Goal: Task Accomplishment & Management: Manage account settings

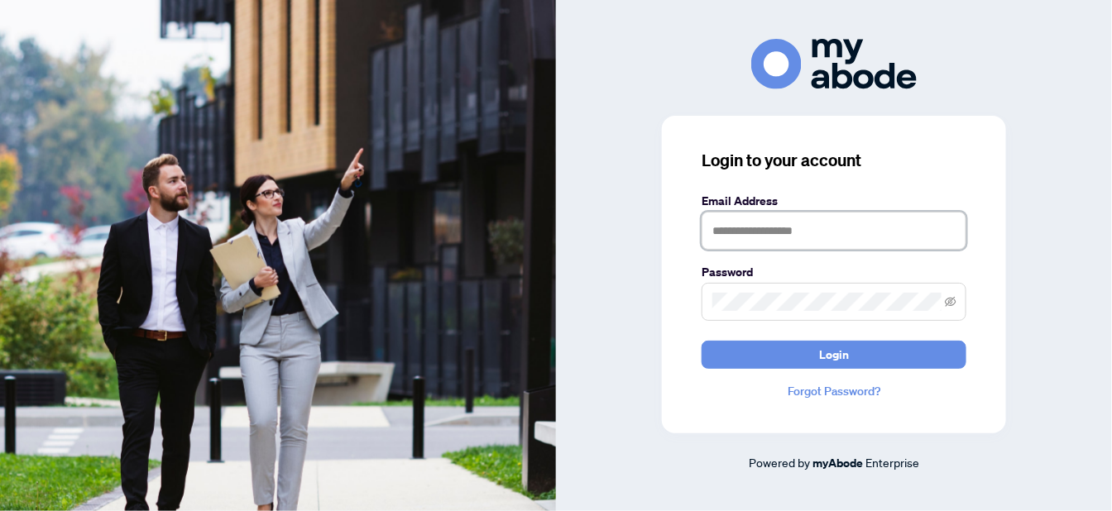
click at [817, 233] on input "text" at bounding box center [834, 231] width 265 height 38
type input "**********"
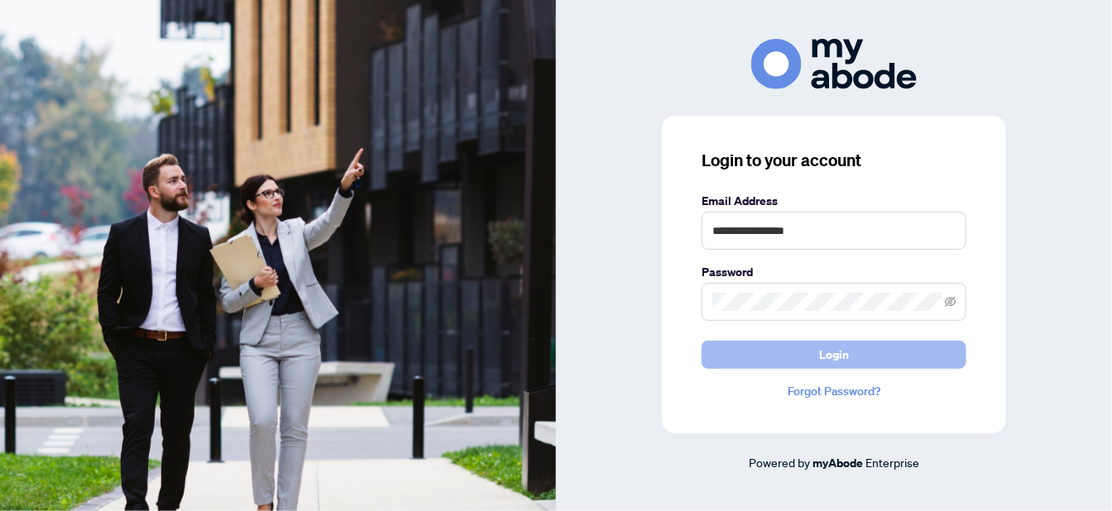
click at [770, 348] on button "Login" at bounding box center [834, 355] width 265 height 28
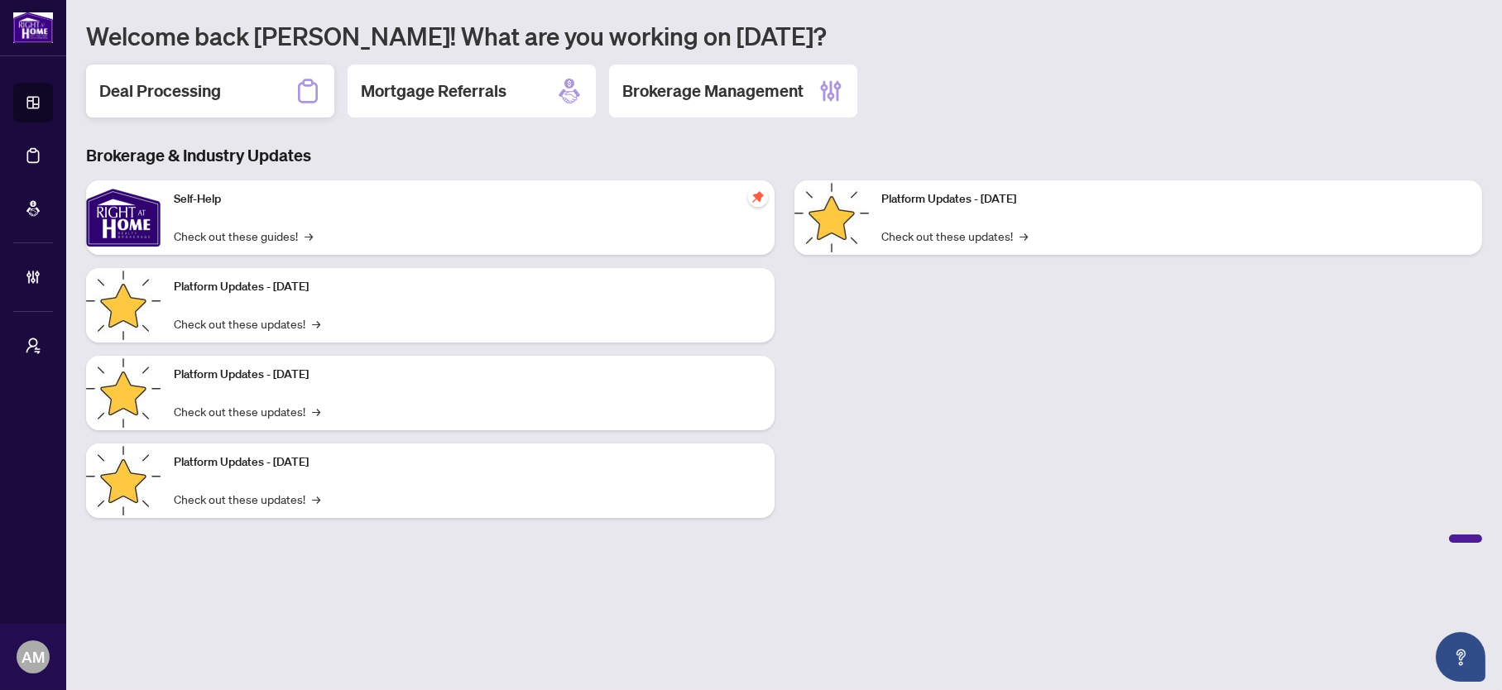
click at [136, 65] on div "Deal Processing Mortgage Referrals Brokerage Management" at bounding box center [784, 91] width 1396 height 53
click at [135, 79] on h2 "Deal Processing" at bounding box center [160, 90] width 122 height 23
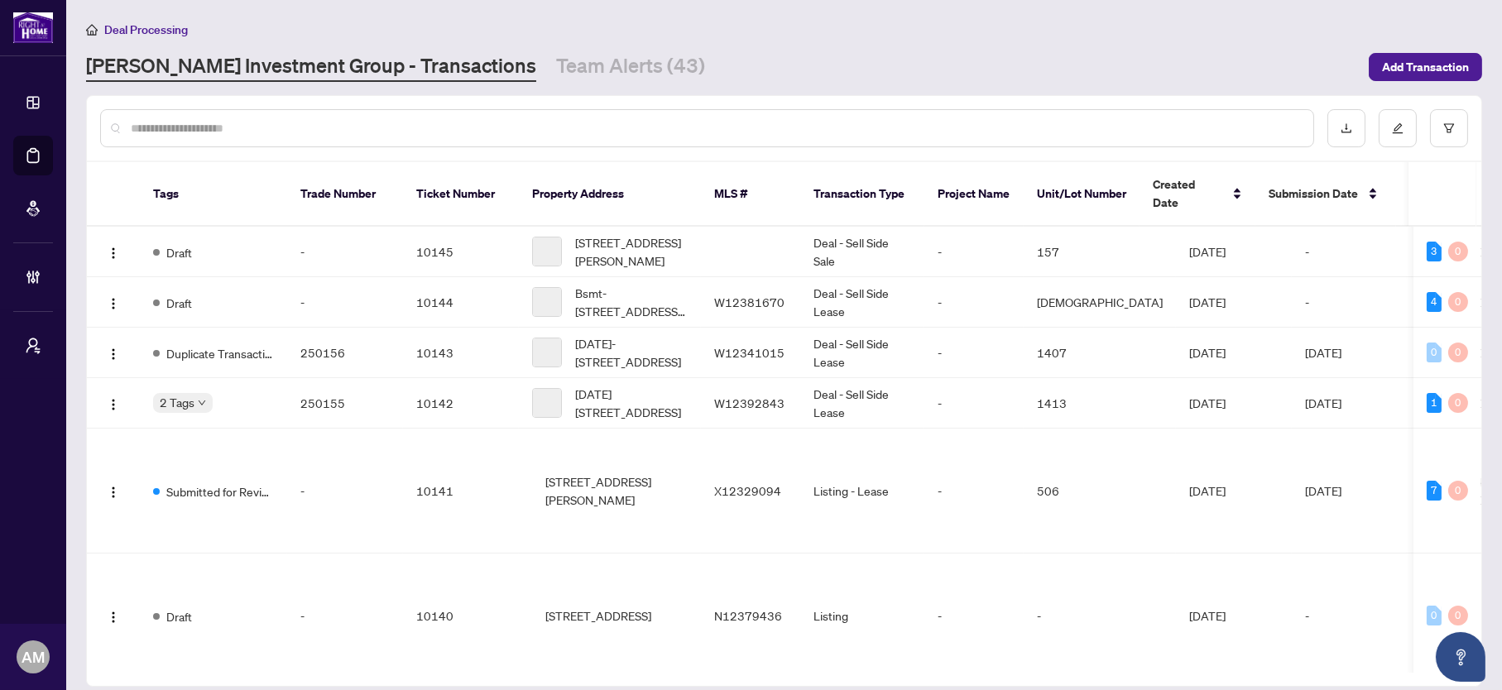
click at [316, 131] on input "text" at bounding box center [715, 128] width 1169 height 18
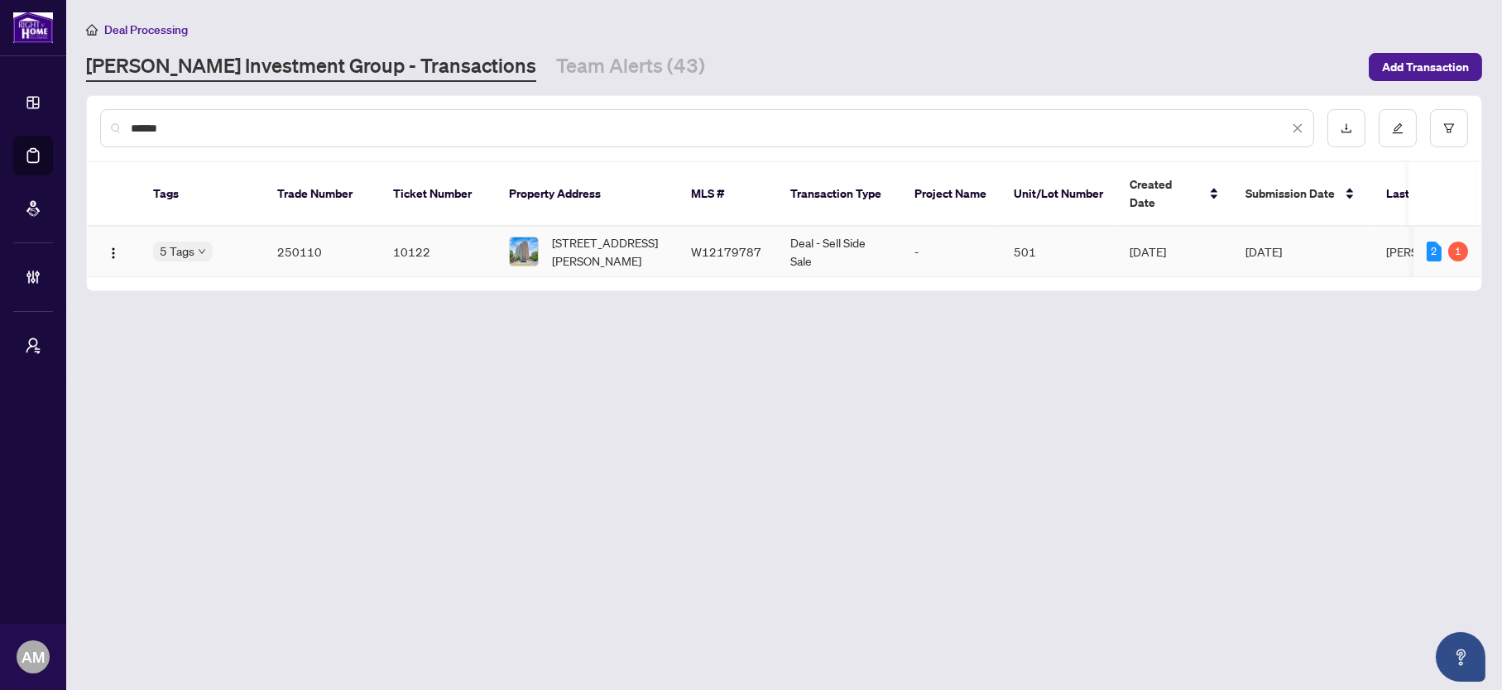
type input "******"
click at [578, 233] on span "[STREET_ADDRESS][PERSON_NAME]" at bounding box center [608, 251] width 113 height 36
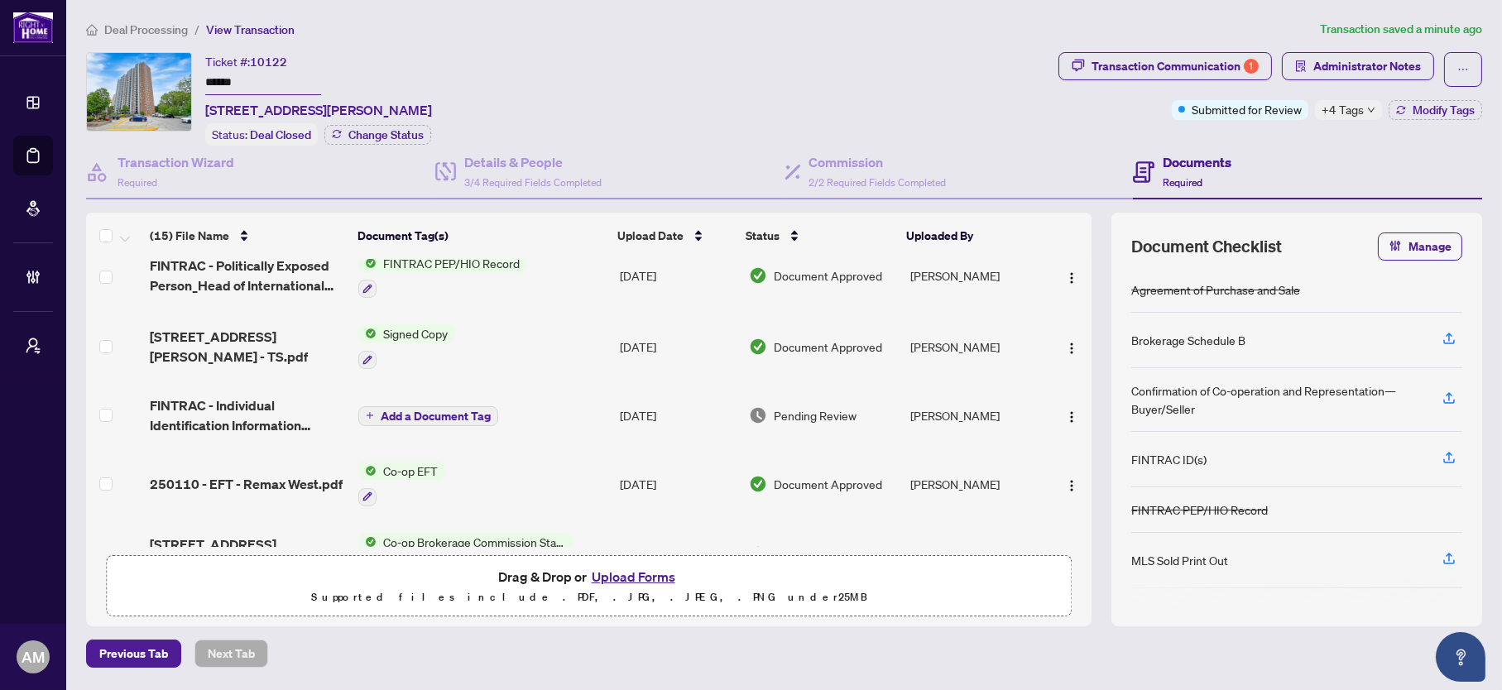
scroll to position [124, 0]
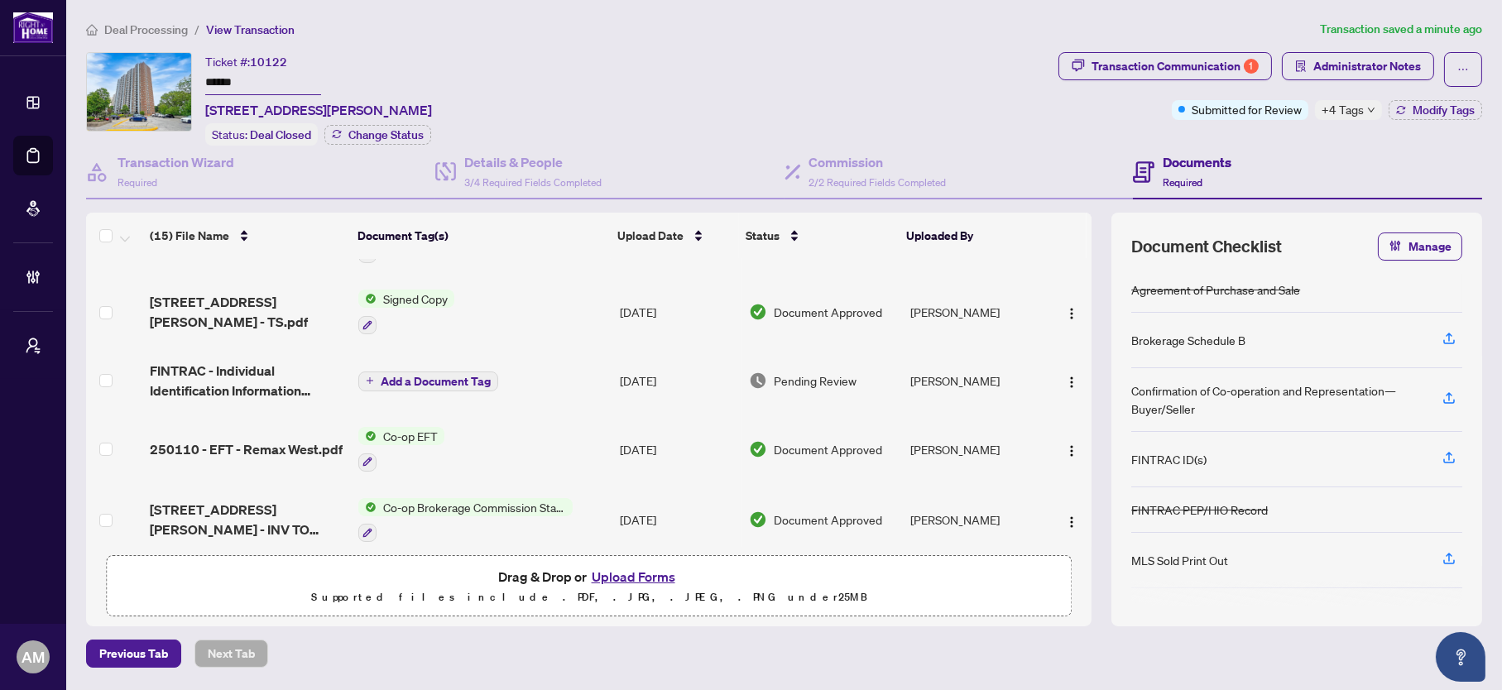
click at [252, 370] on span "FINTRAC - Individual Identification Information Record.pdf" at bounding box center [247, 381] width 195 height 40
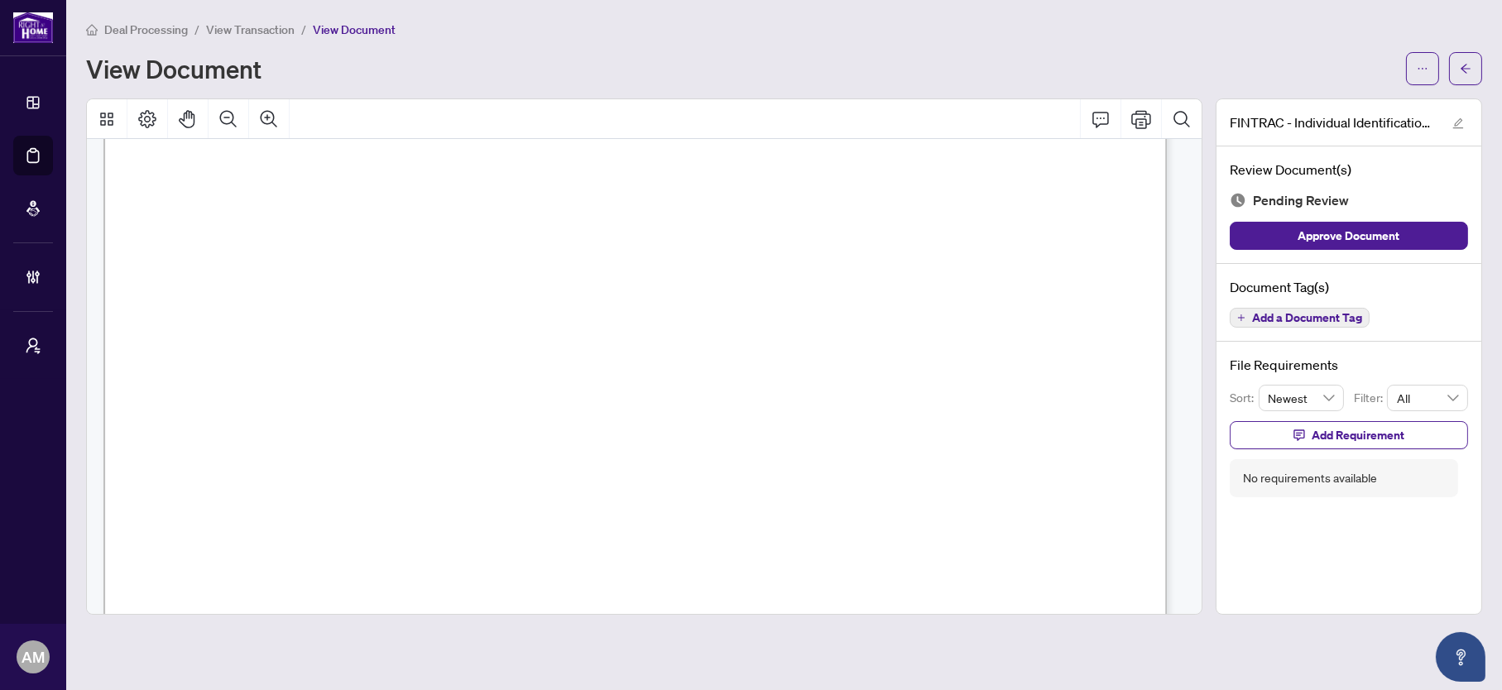
scroll to position [248, 0]
click at [423, 581] on span "2027/01/16" at bounding box center [395, 577] width 55 height 16
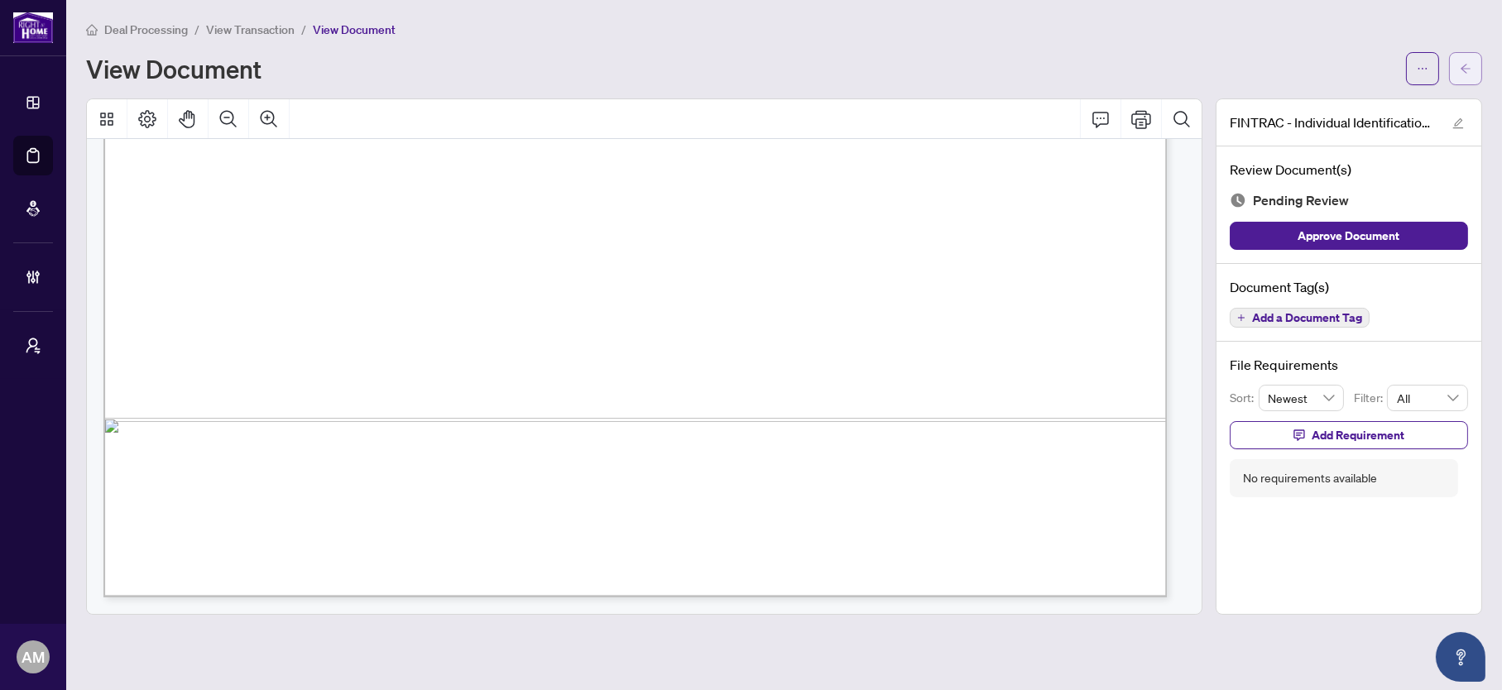
click at [1457, 73] on button "button" at bounding box center [1465, 68] width 33 height 33
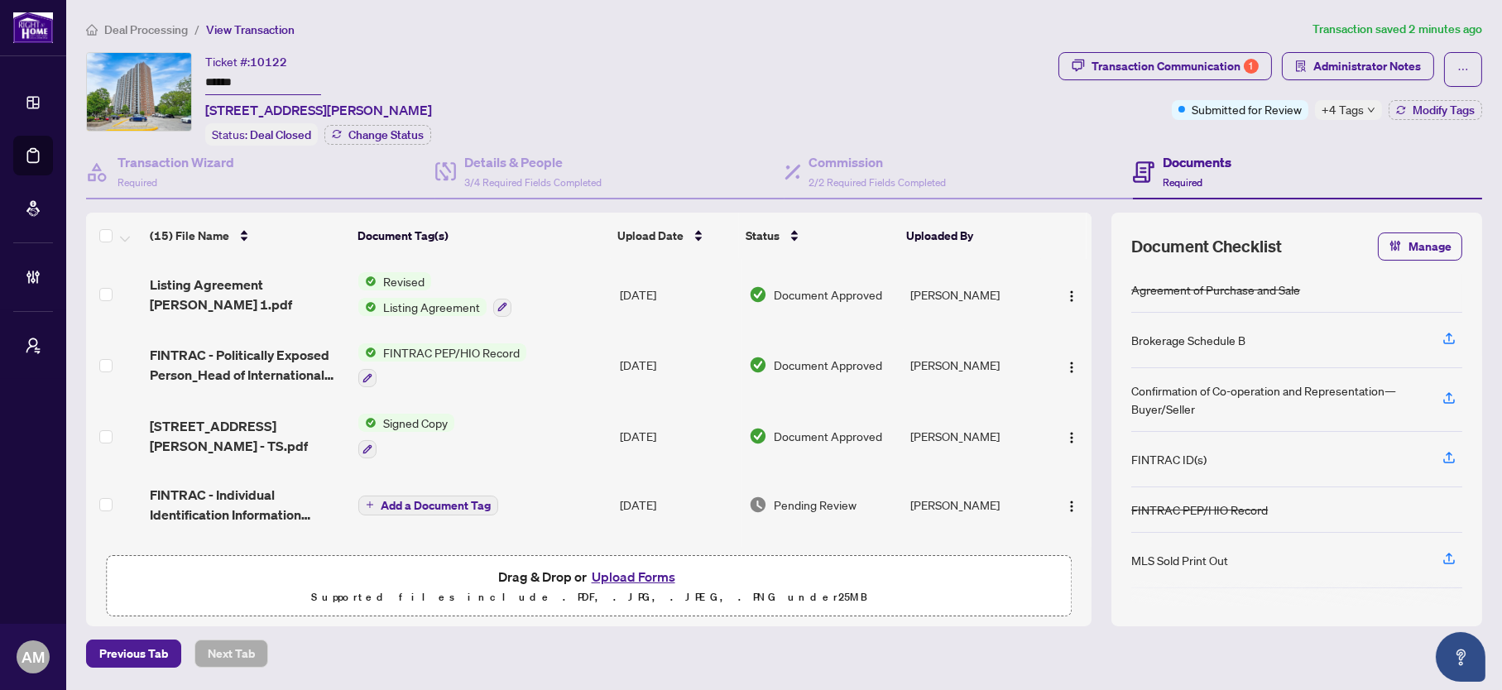
click at [425, 500] on span "Add a Document Tag" at bounding box center [436, 506] width 110 height 12
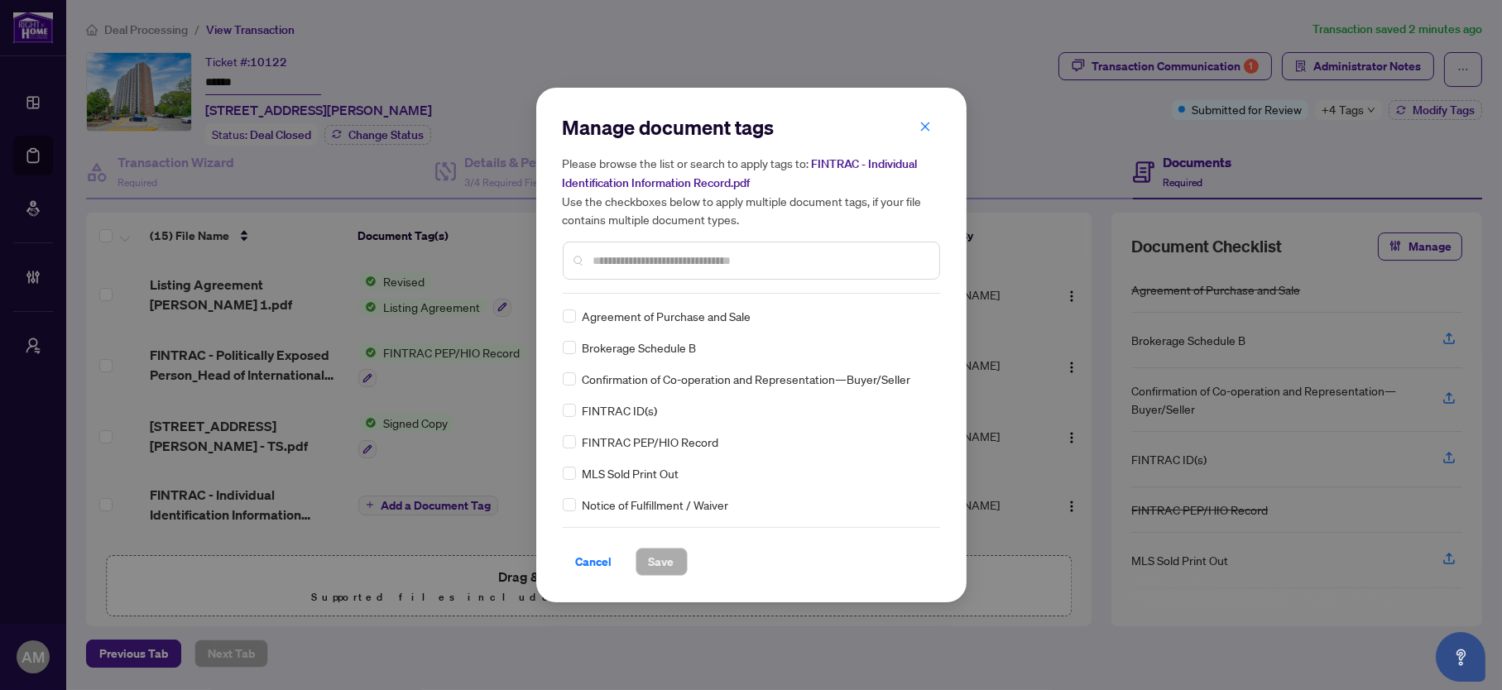
click at [621, 267] on input "text" at bounding box center [759, 261] width 333 height 18
type input "***"
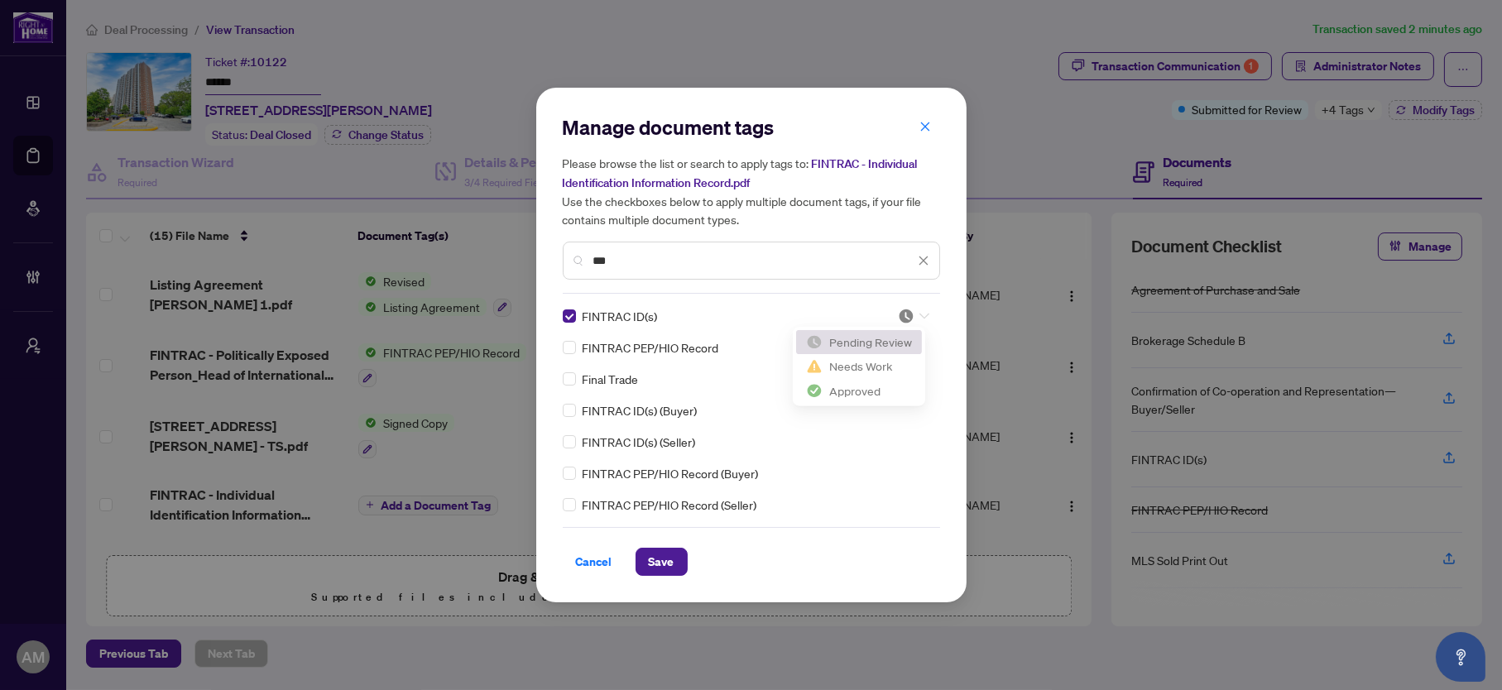
click at [920, 317] on icon at bounding box center [924, 317] width 10 height 6
click at [837, 396] on div "Approved" at bounding box center [859, 396] width 106 height 18
click at [653, 557] on span "Save" at bounding box center [662, 562] width 26 height 26
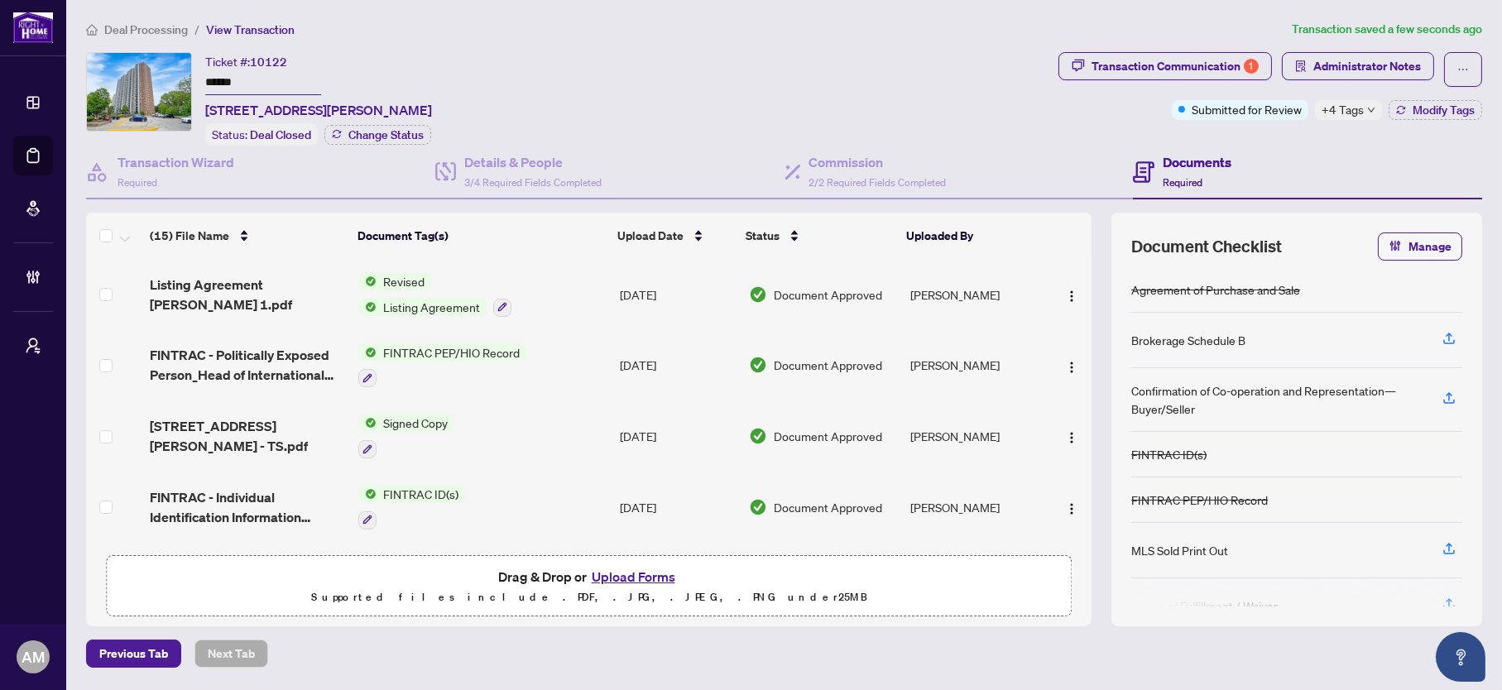
click at [1351, 101] on span "+4 Tags" at bounding box center [1343, 109] width 42 height 19
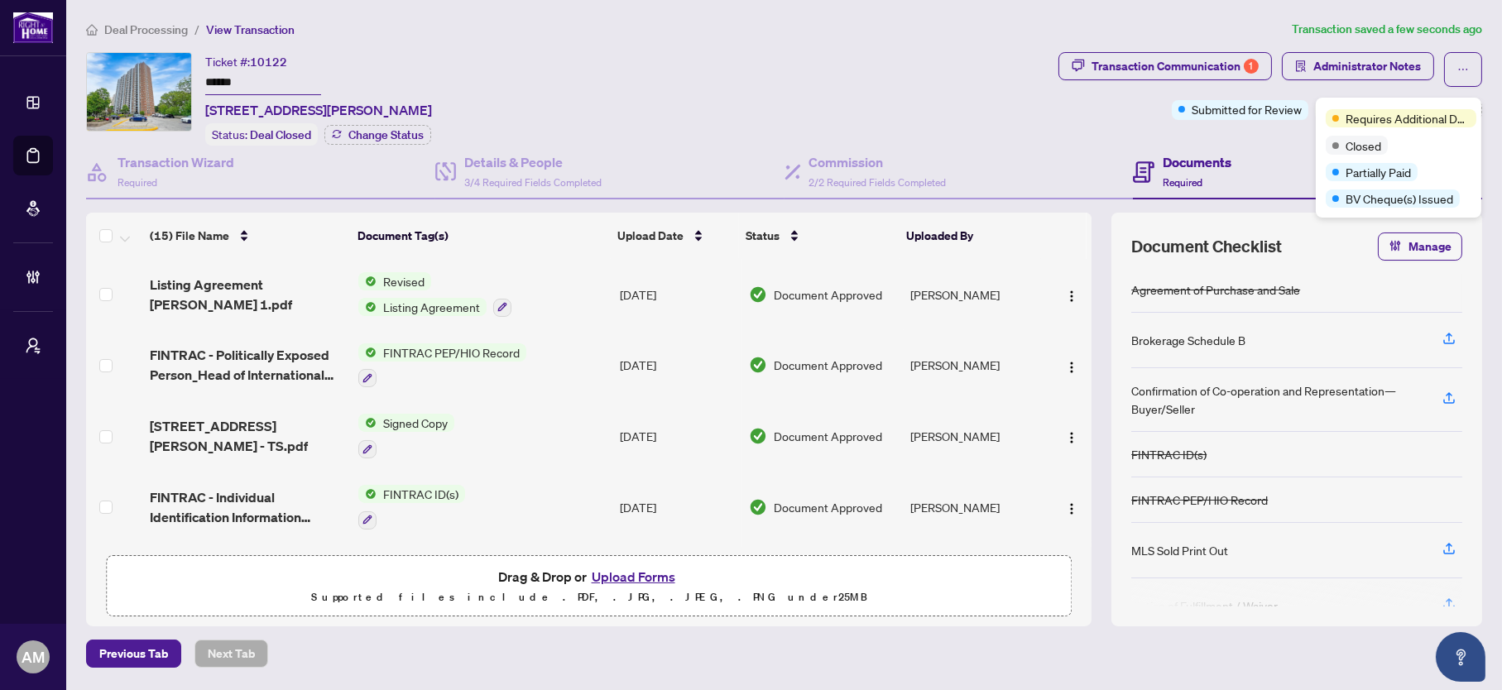
click at [1258, 131] on div "Transaction Communication 1 Administrator Notes Submitted for Review +4 Tags Mo…" at bounding box center [1270, 99] width 430 height 94
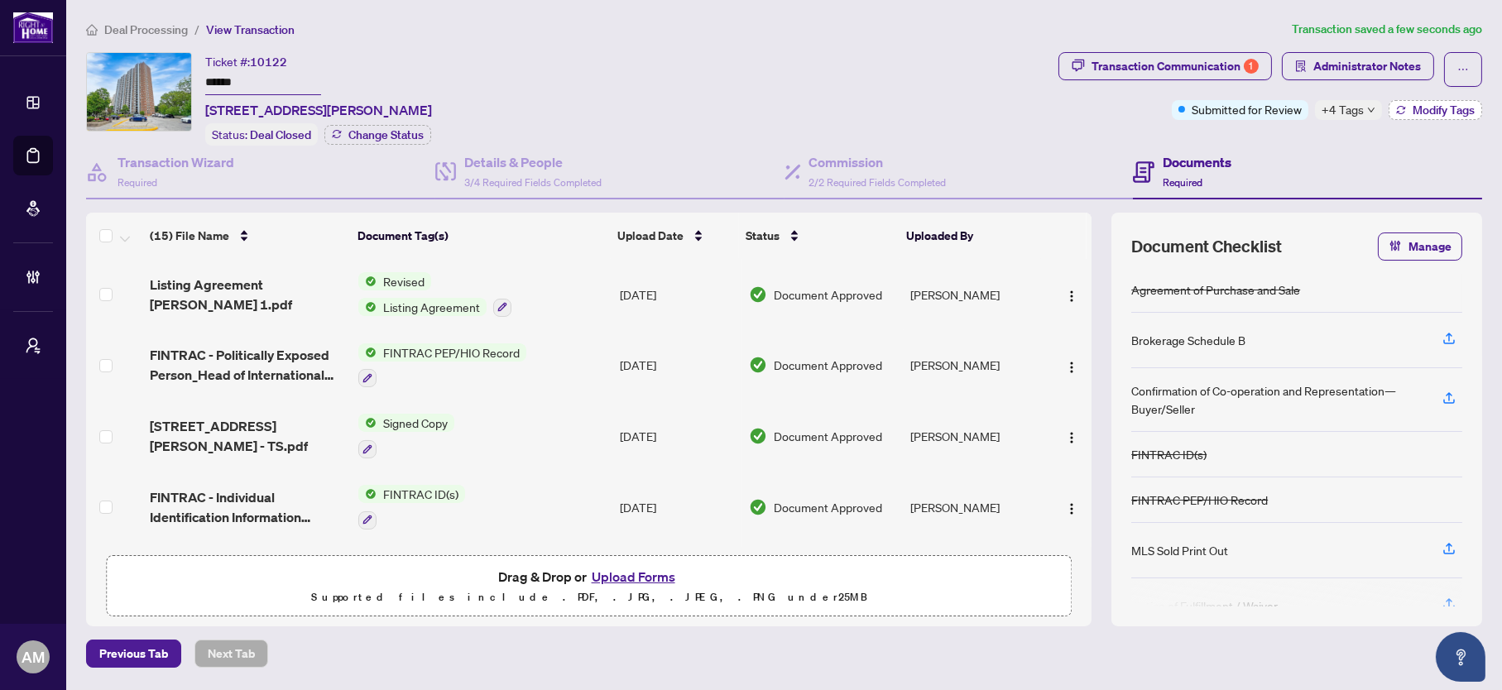
click at [1432, 104] on span "Modify Tags" at bounding box center [1444, 110] width 62 height 12
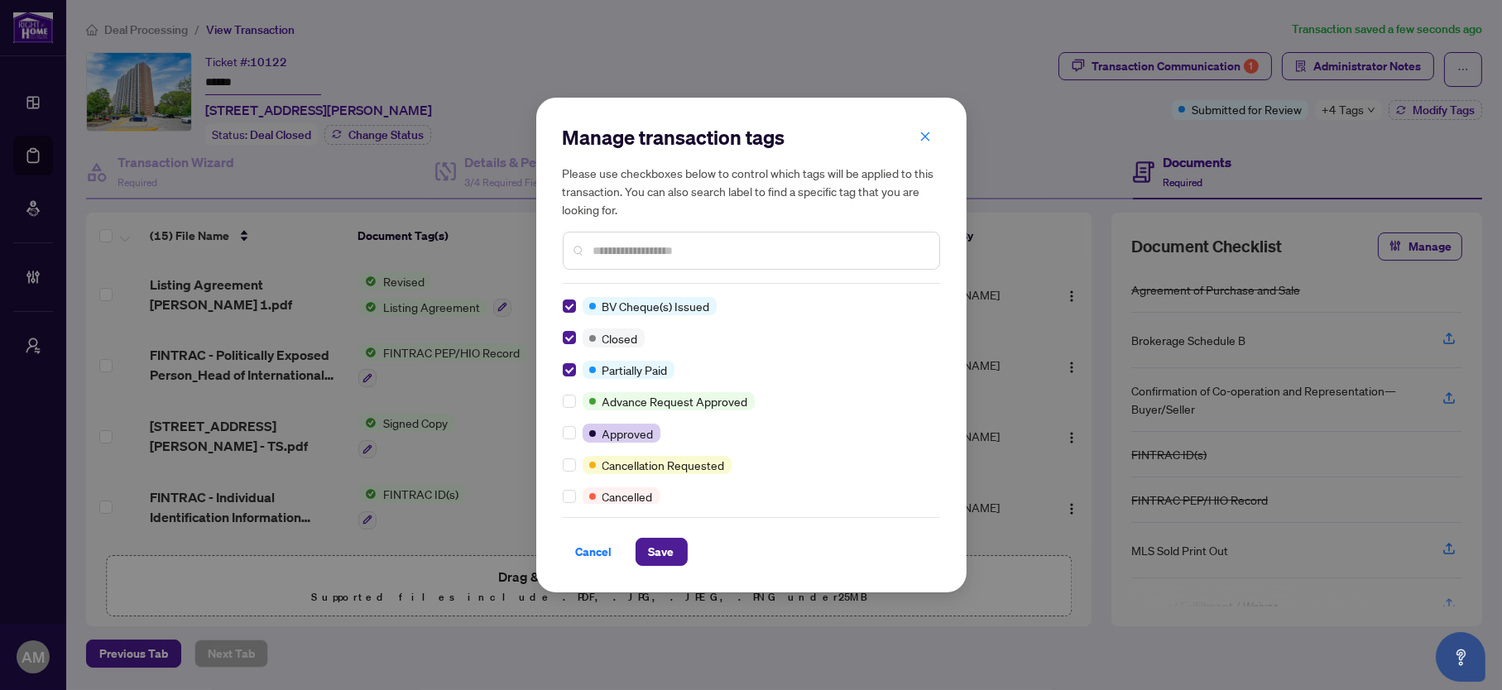
click at [662, 250] on input "text" at bounding box center [759, 251] width 333 height 18
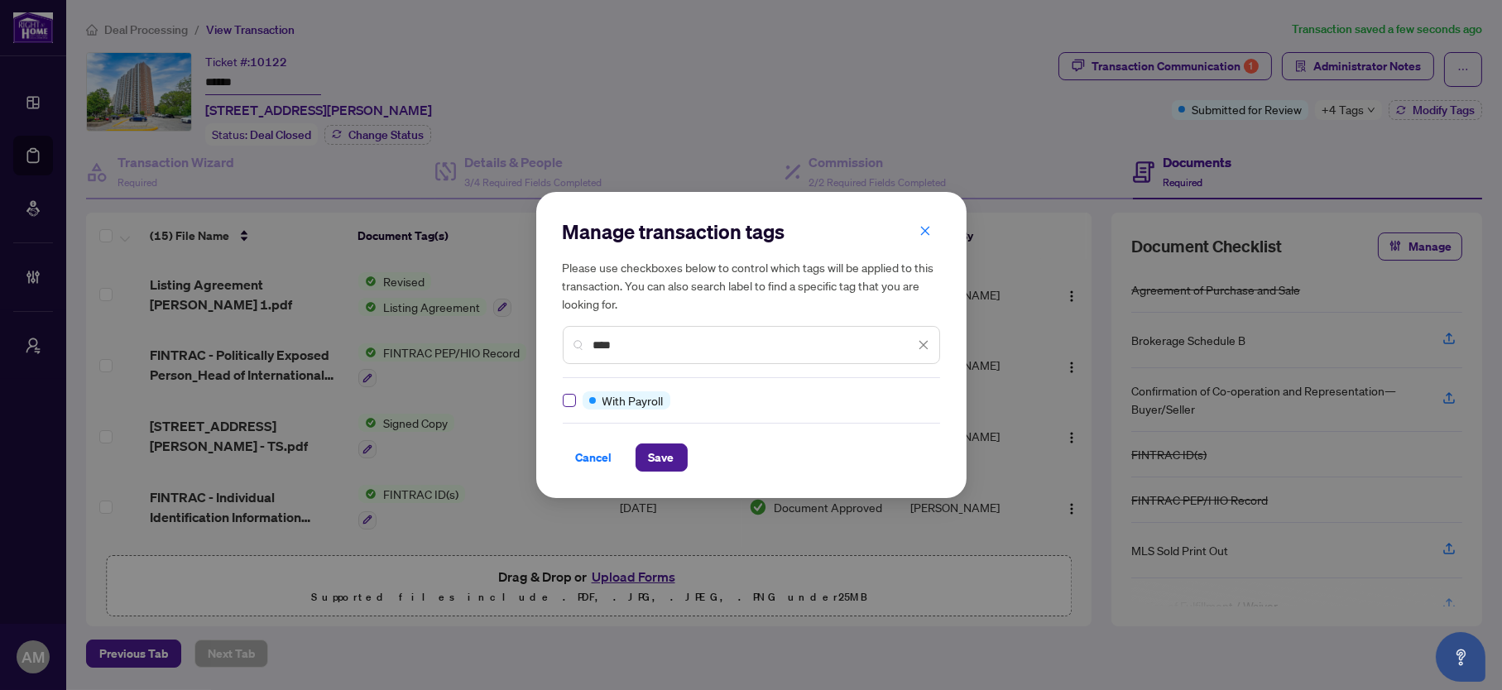
type input "****"
click at [663, 452] on span "Save" at bounding box center [662, 457] width 26 height 26
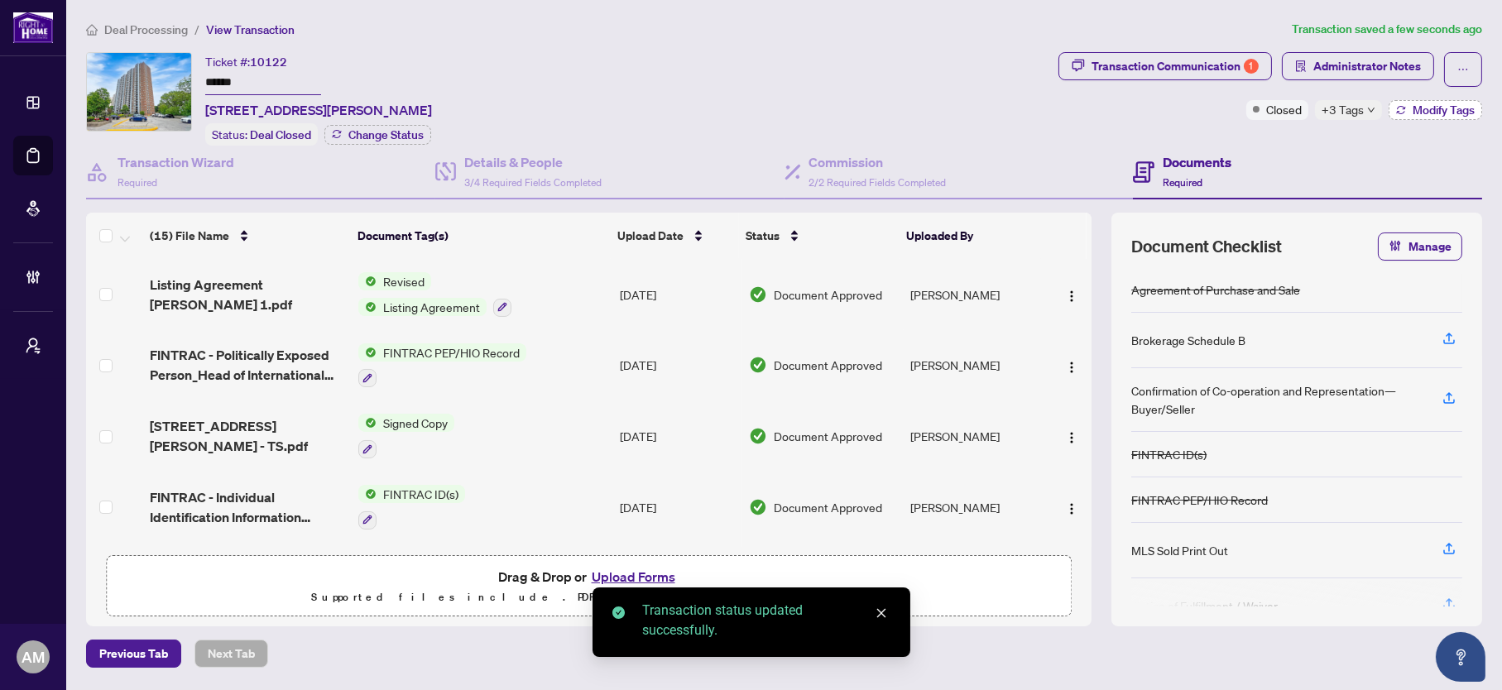
click at [1445, 104] on span "Modify Tags" at bounding box center [1444, 110] width 62 height 12
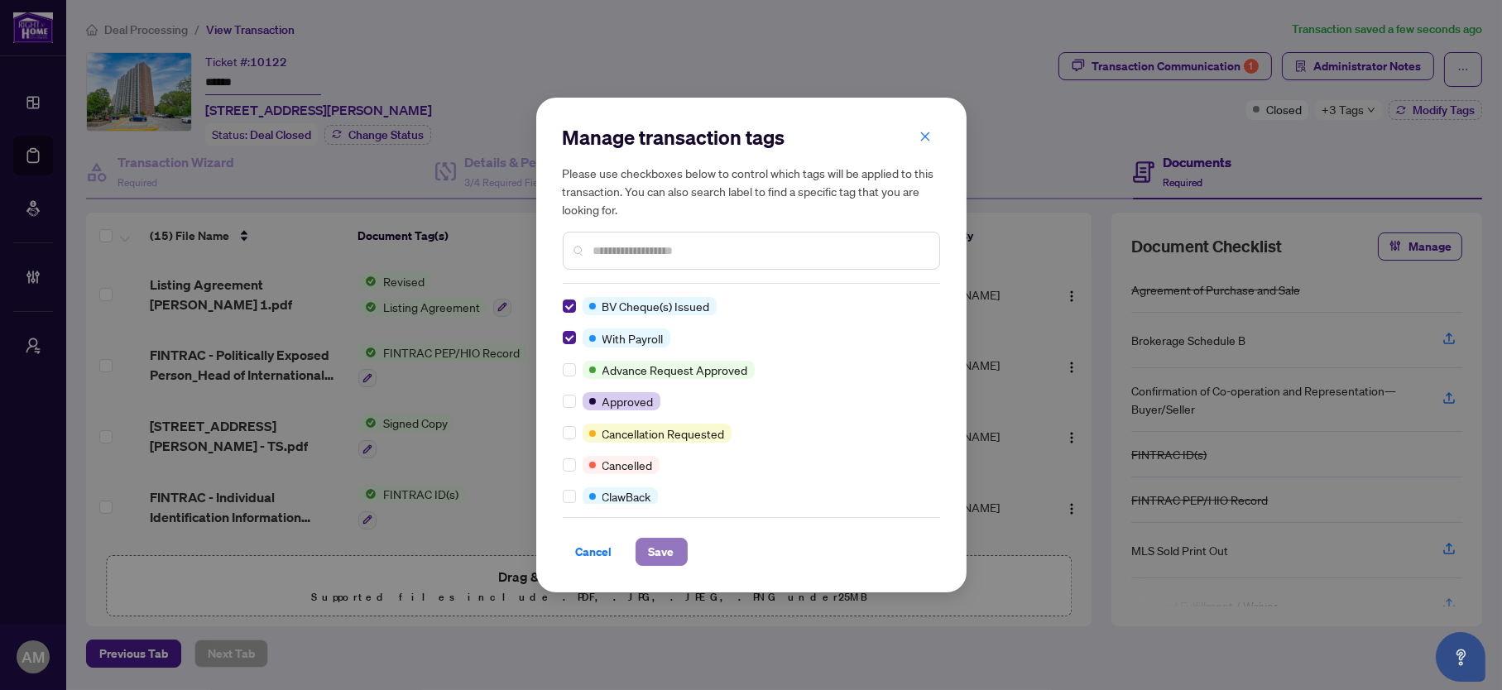
click at [660, 553] on span "Save" at bounding box center [662, 552] width 26 height 26
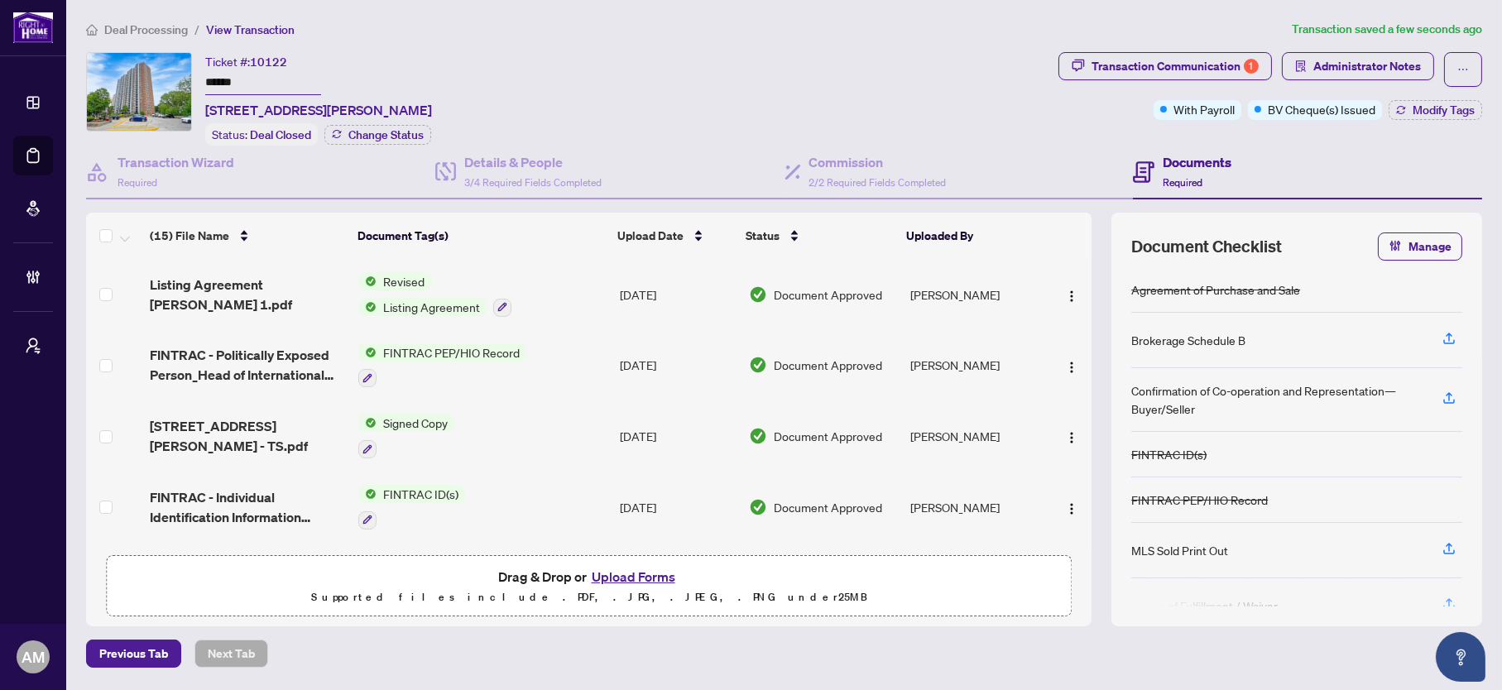
click at [135, 31] on span "Deal Processing" at bounding box center [146, 29] width 84 height 15
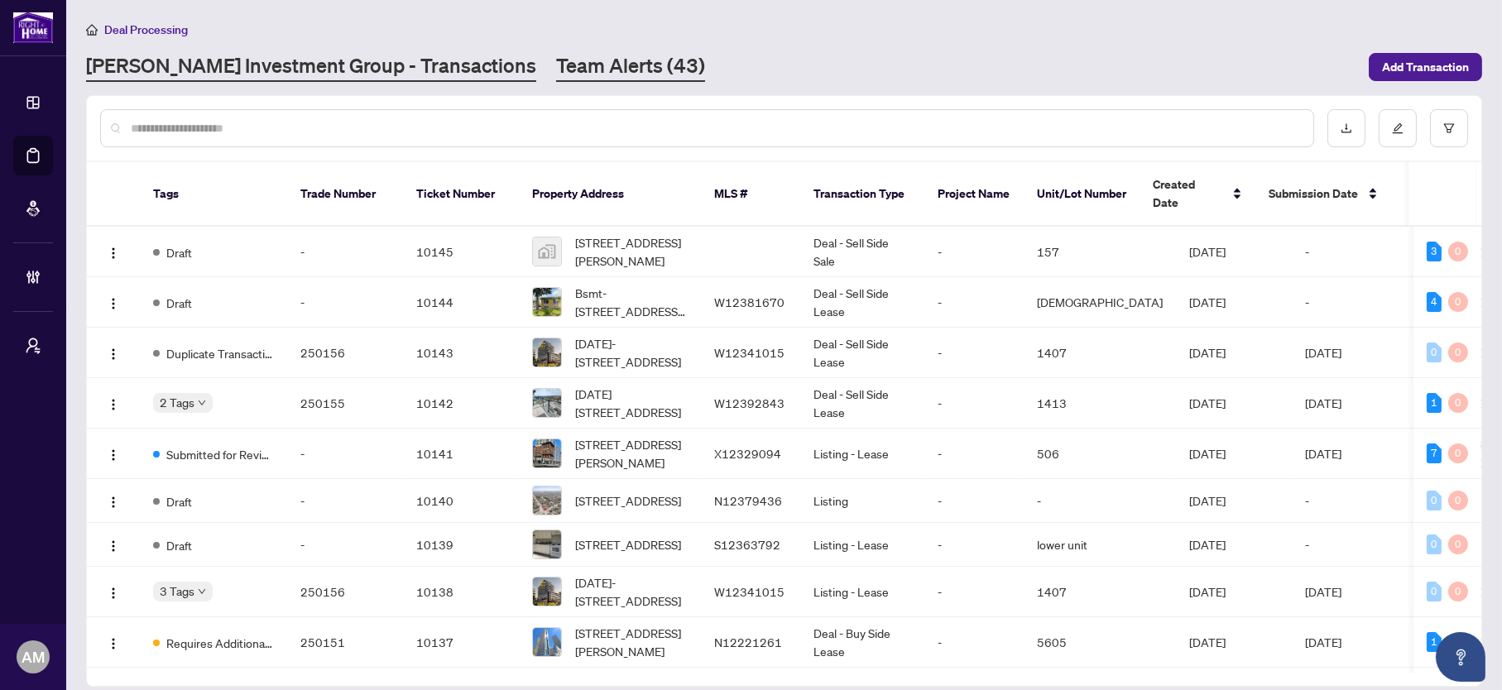
click at [556, 57] on link "Team Alerts (43)" at bounding box center [630, 67] width 149 height 30
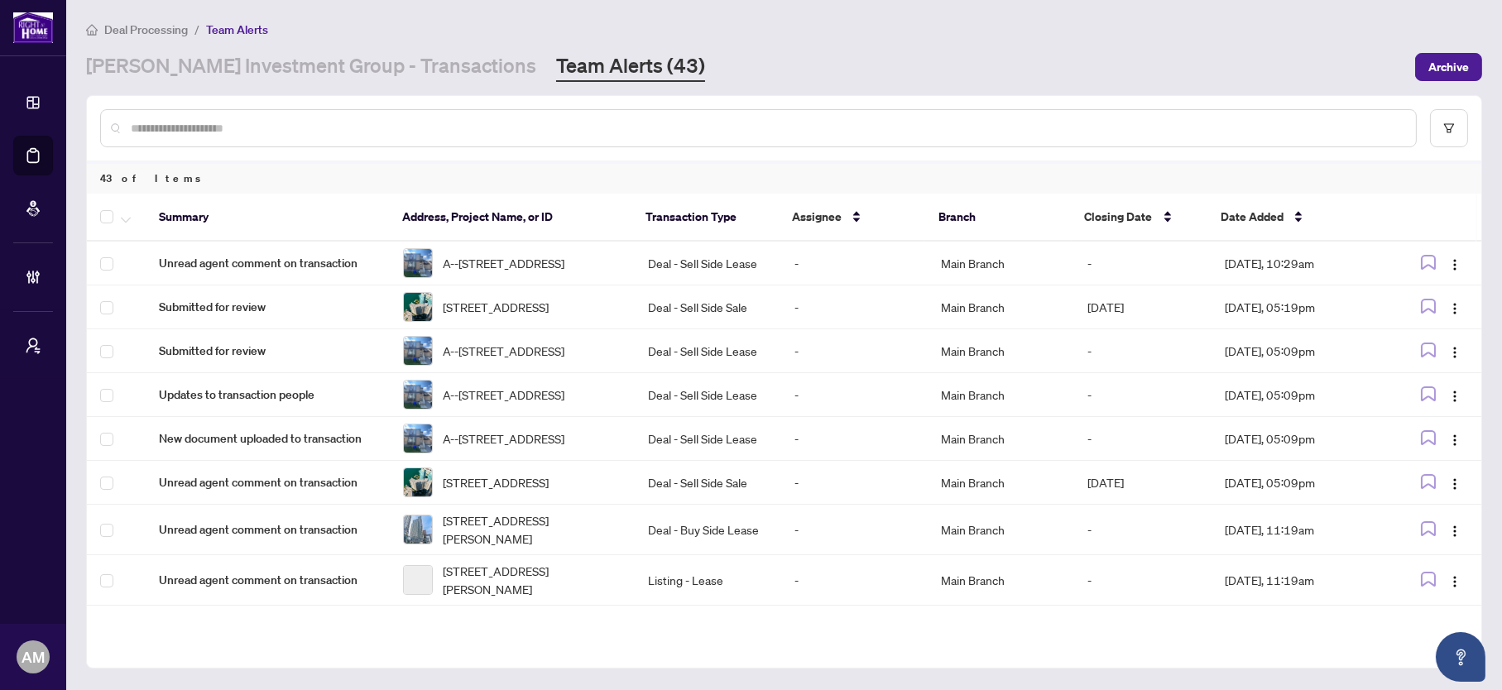
click at [553, 137] on div at bounding box center [758, 128] width 1317 height 38
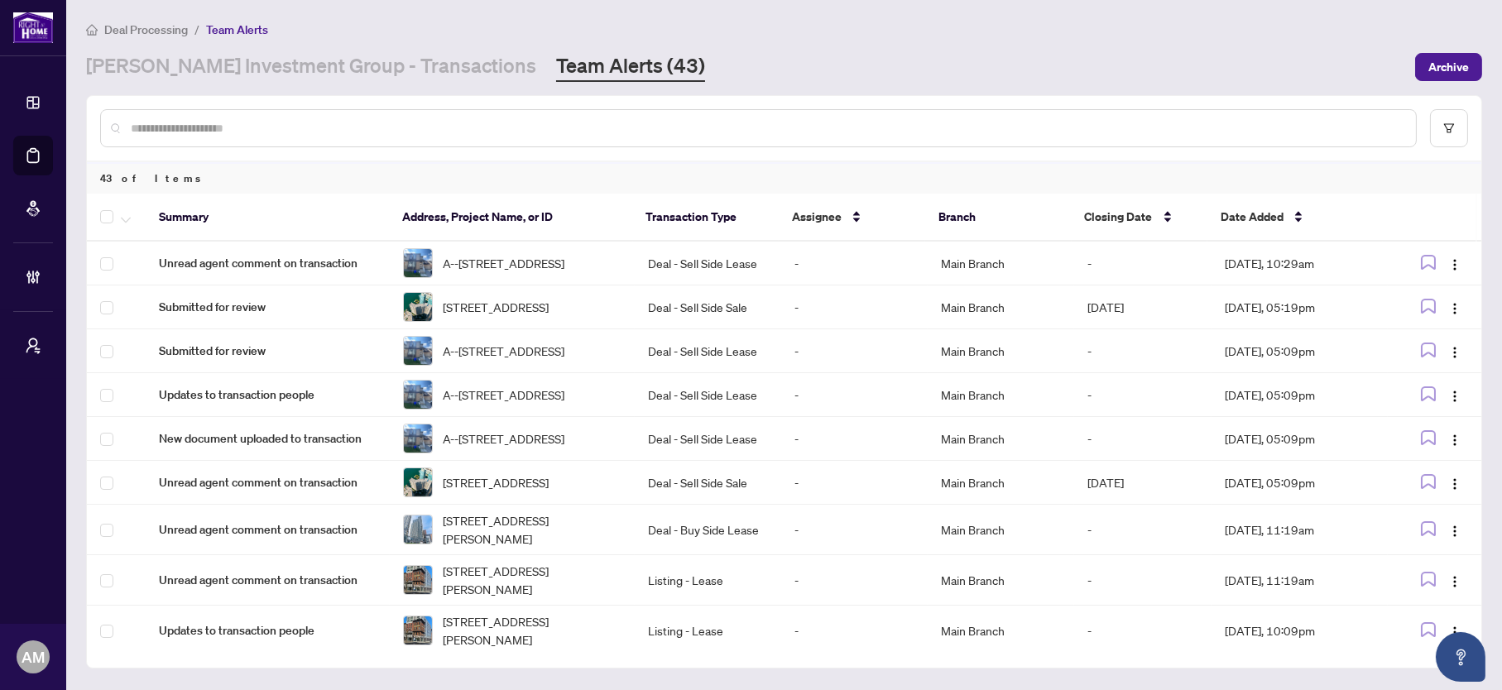
click at [553, 126] on input "text" at bounding box center [767, 128] width 1272 height 18
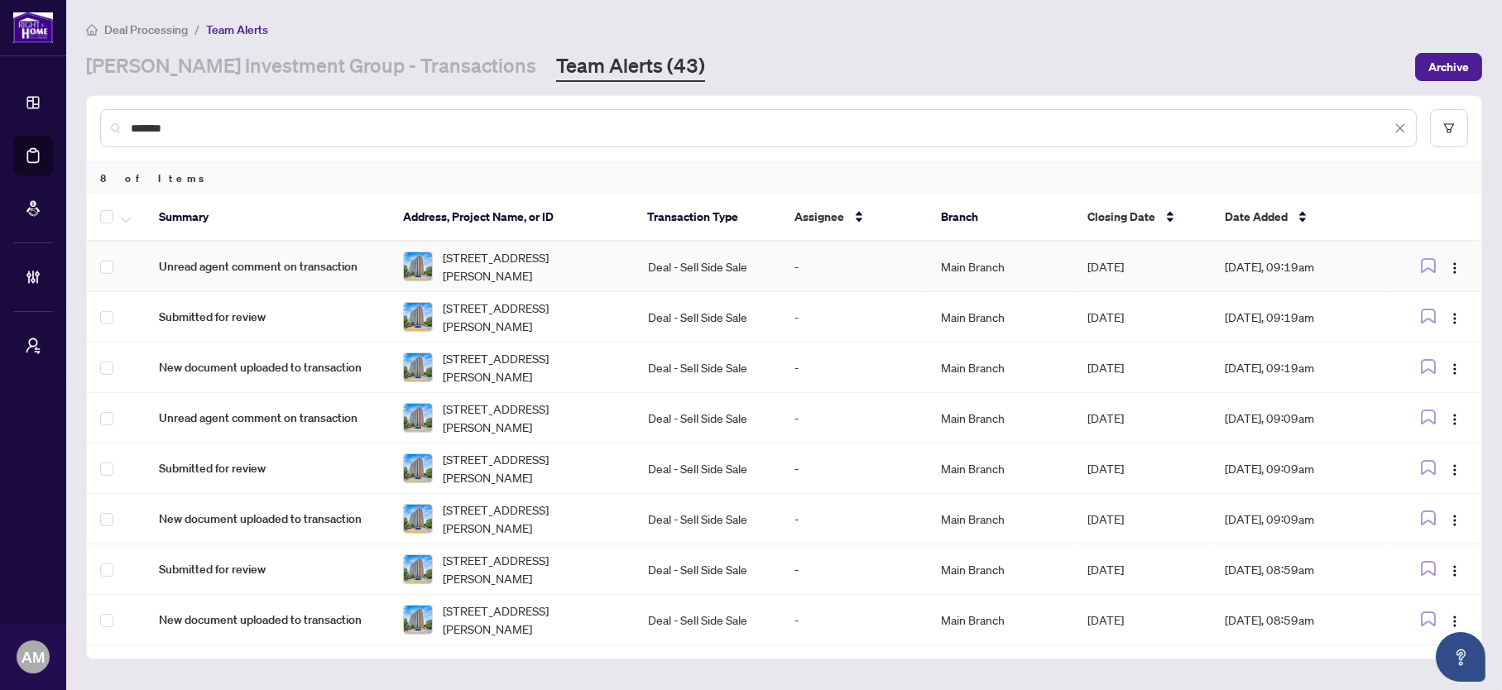
type input "*******"
click at [1461, 258] on span "button" at bounding box center [1454, 266] width 13 height 18
click at [1414, 353] on span "Complete Item" at bounding box center [1416, 351] width 77 height 18
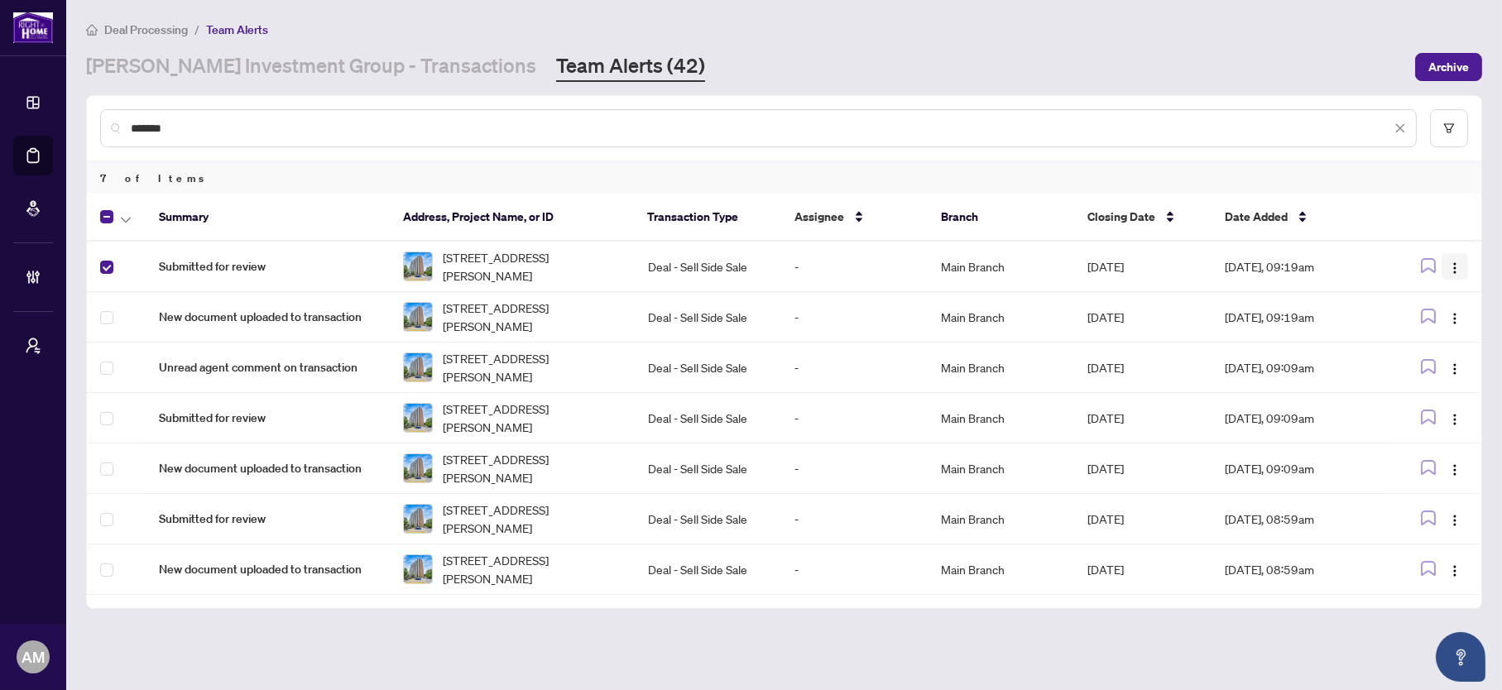
click at [1457, 262] on img "button" at bounding box center [1454, 268] width 13 height 13
drag, startPoint x: 1407, startPoint y: 351, endPoint x: 1391, endPoint y: 351, distance: 15.7
click at [1406, 351] on span "Complete Item" at bounding box center [1416, 351] width 77 height 18
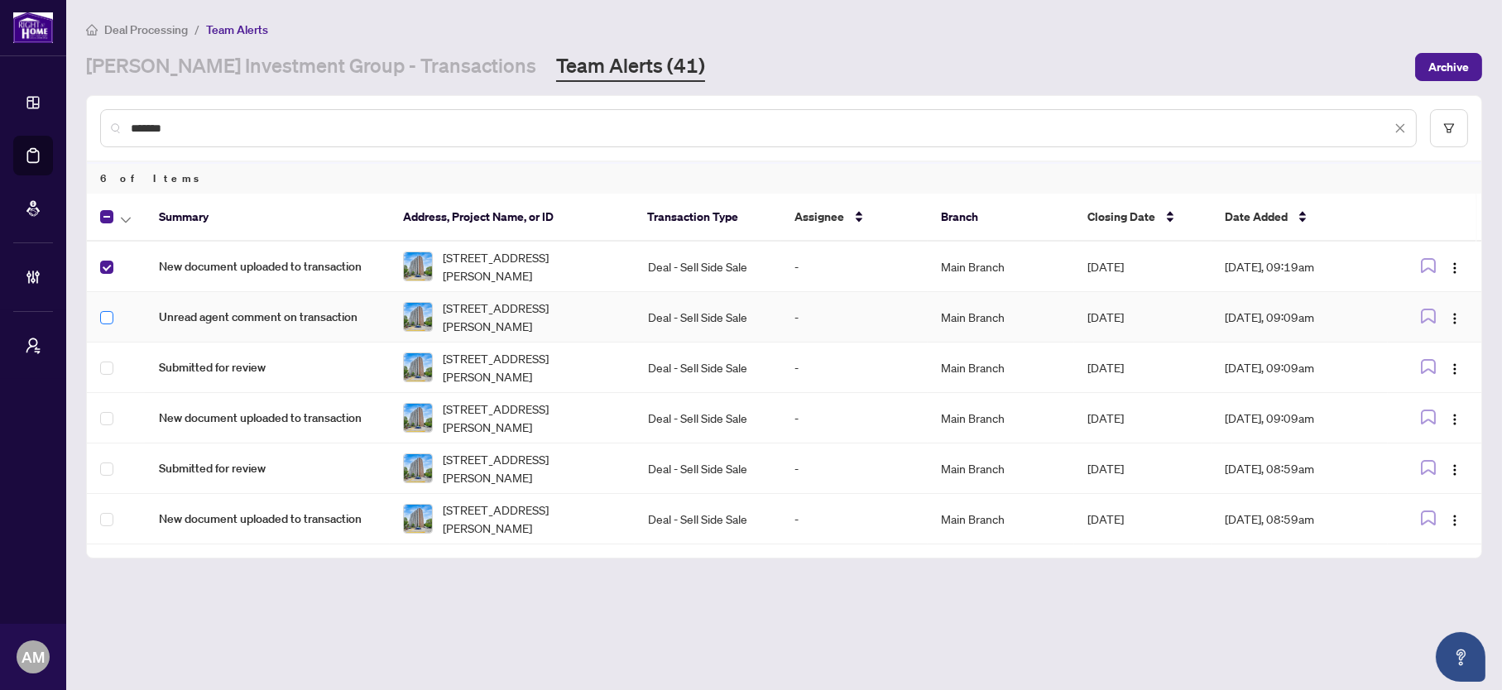
click at [110, 309] on label at bounding box center [106, 318] width 13 height 18
click at [1462, 268] on button "button" at bounding box center [1455, 266] width 26 height 26
click at [1422, 355] on span "Complete Item" at bounding box center [1416, 351] width 77 height 18
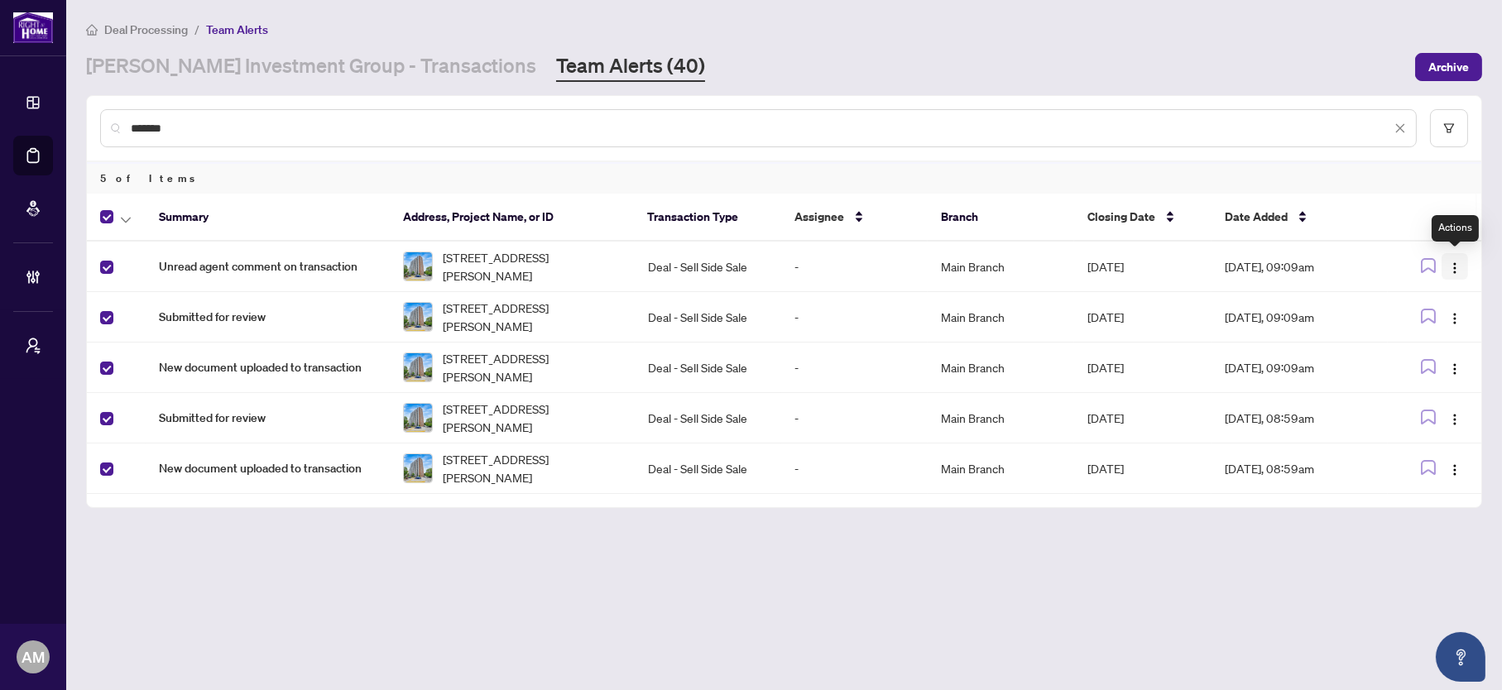
click at [1457, 263] on img "button" at bounding box center [1454, 268] width 13 height 13
click at [1417, 351] on span "Complete Item" at bounding box center [1416, 351] width 77 height 18
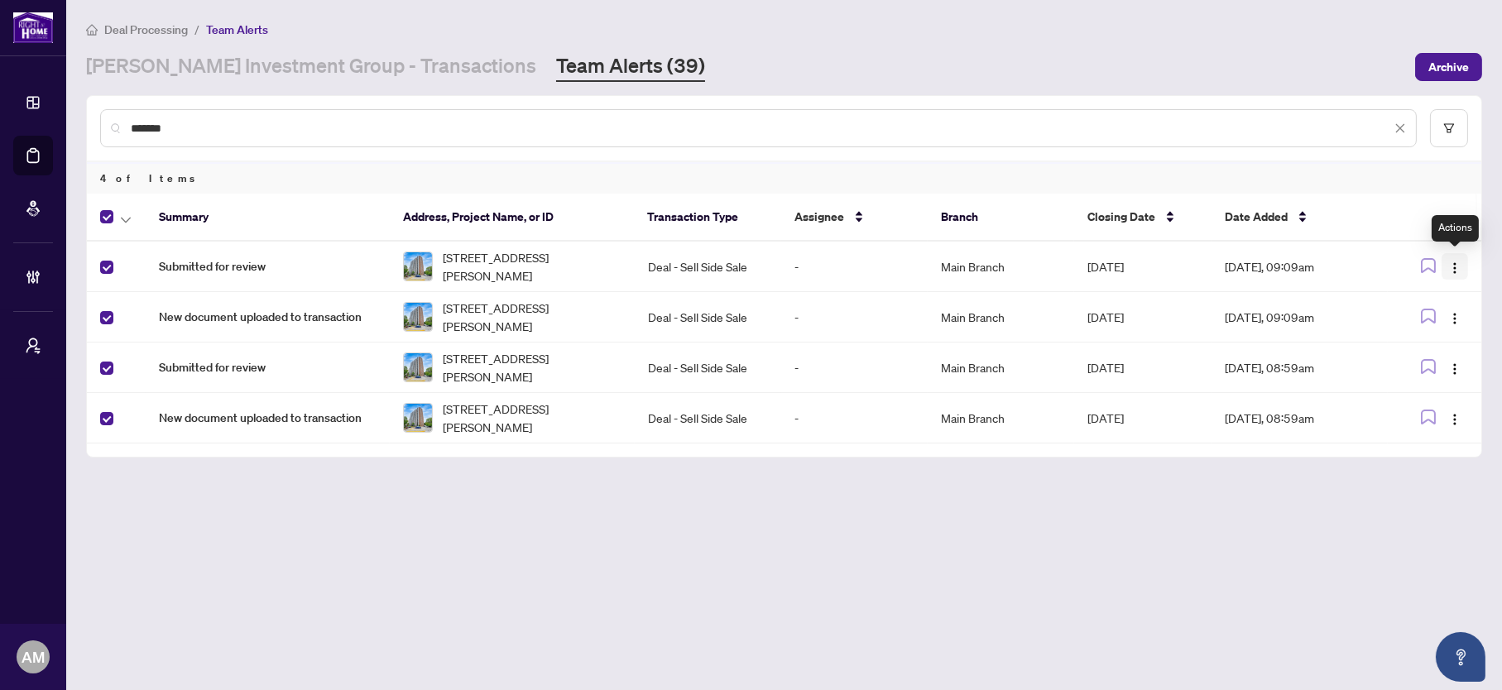
click at [1459, 272] on img "button" at bounding box center [1454, 268] width 13 height 13
click at [1428, 350] on span "Complete Item" at bounding box center [1416, 351] width 77 height 18
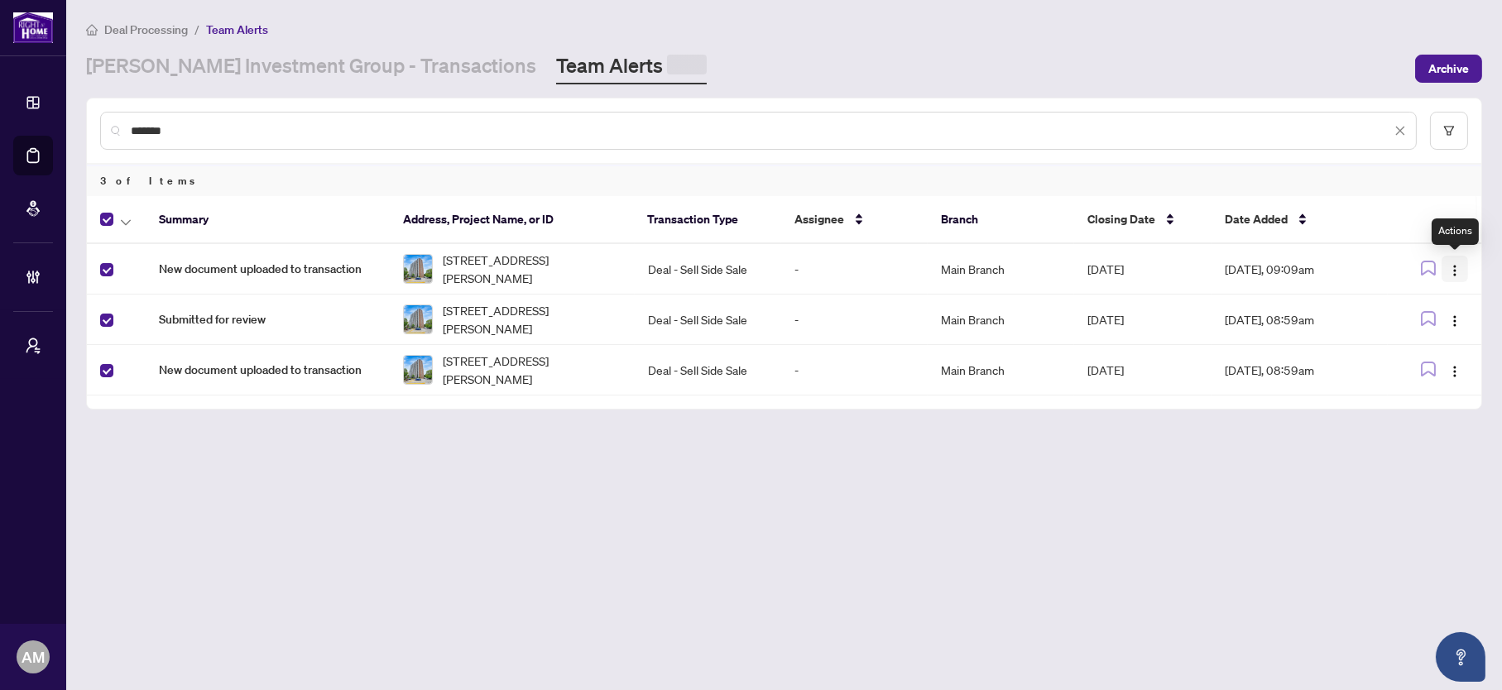
click at [1461, 268] on img "button" at bounding box center [1454, 270] width 13 height 13
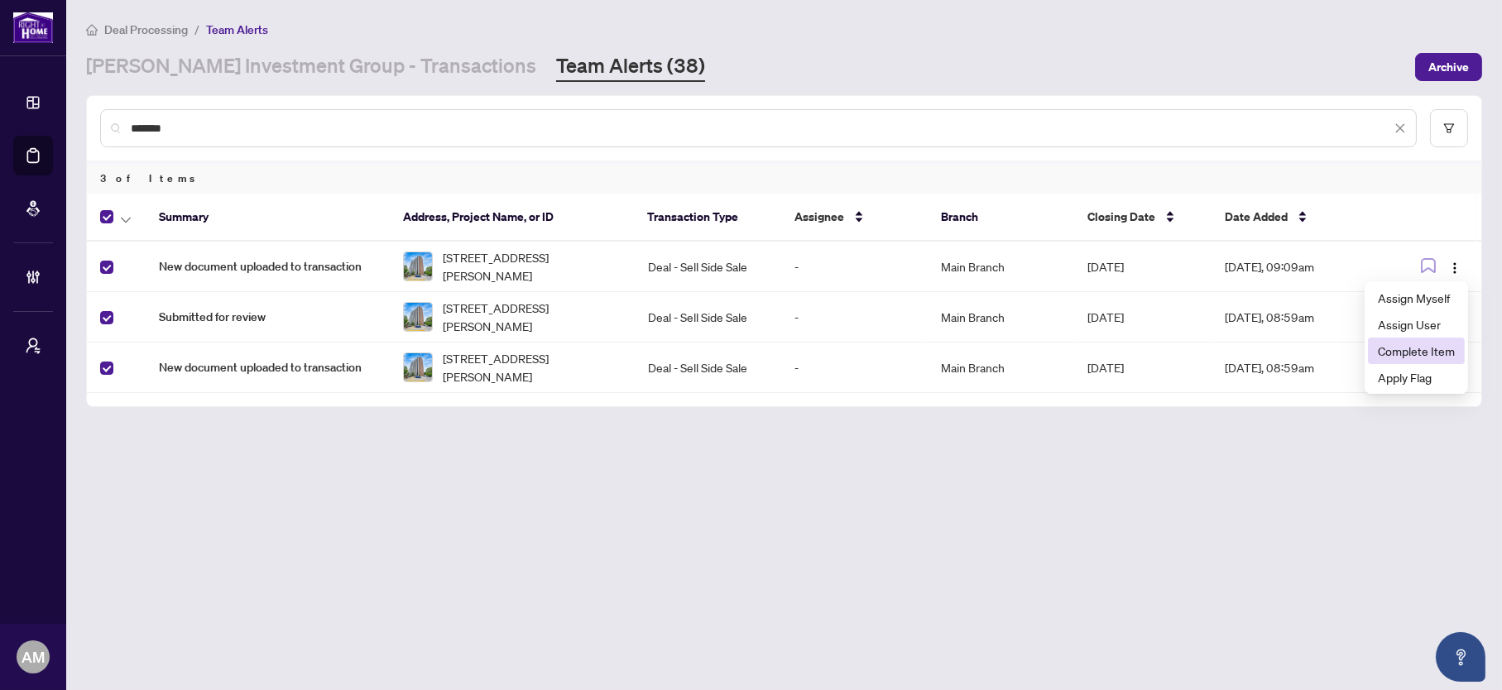
click at [1417, 345] on span "Complete Item" at bounding box center [1416, 351] width 77 height 18
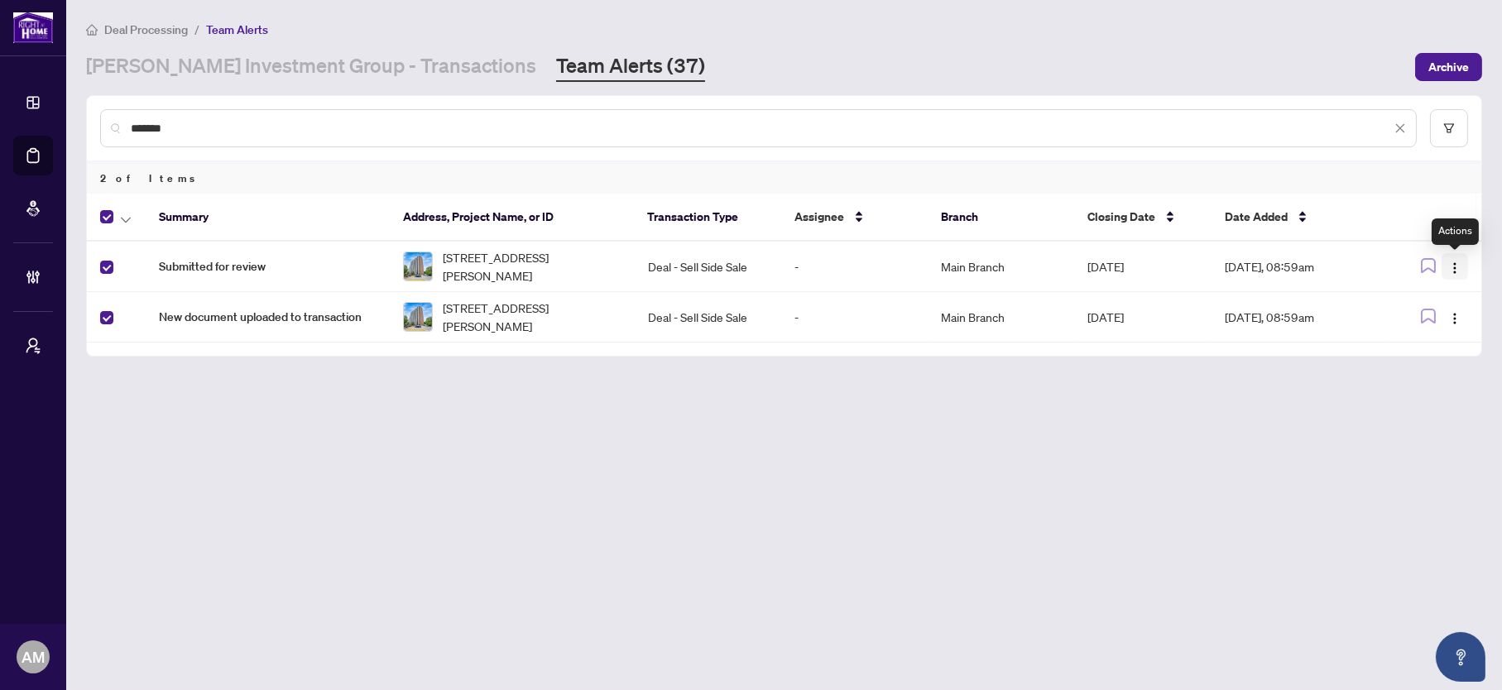
click at [1455, 272] on img "button" at bounding box center [1454, 268] width 13 height 13
click at [1413, 347] on span "Complete Item" at bounding box center [1416, 351] width 77 height 18
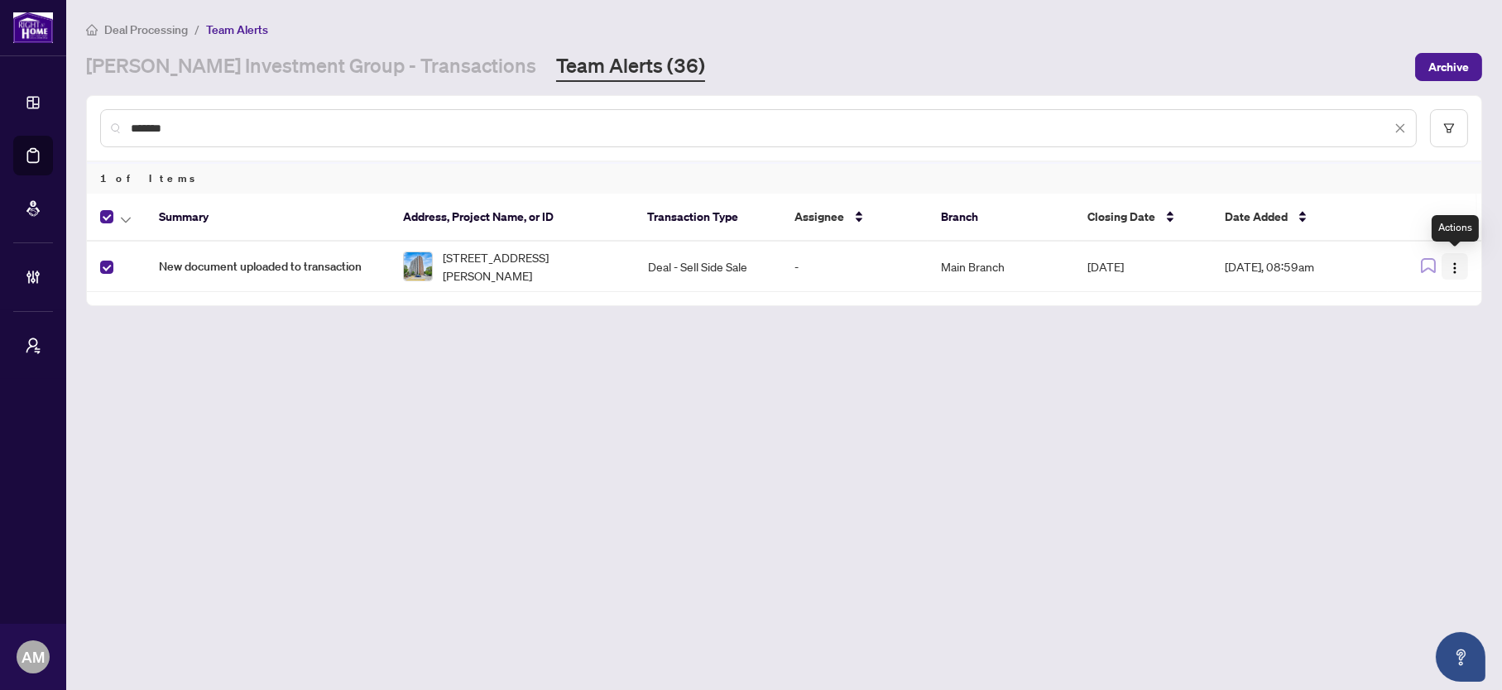
click at [1461, 273] on span "button" at bounding box center [1454, 266] width 13 height 18
click at [1413, 351] on span "Complete Item" at bounding box center [1416, 351] width 77 height 18
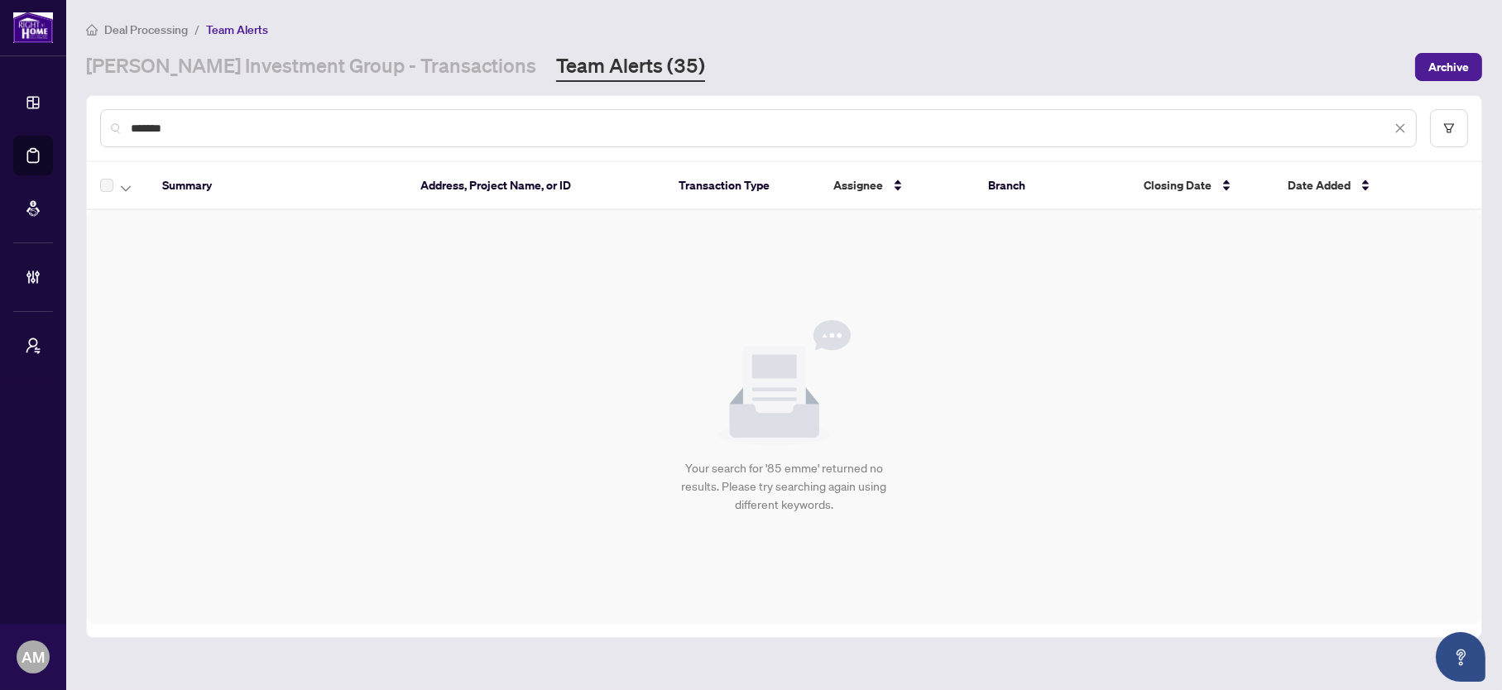
click at [165, 17] on main "Deal Processing / Team Alerts RAHR Investment Group - Transactions Team Alerts …" at bounding box center [784, 345] width 1436 height 690
click at [151, 26] on span "Deal Processing" at bounding box center [146, 29] width 84 height 15
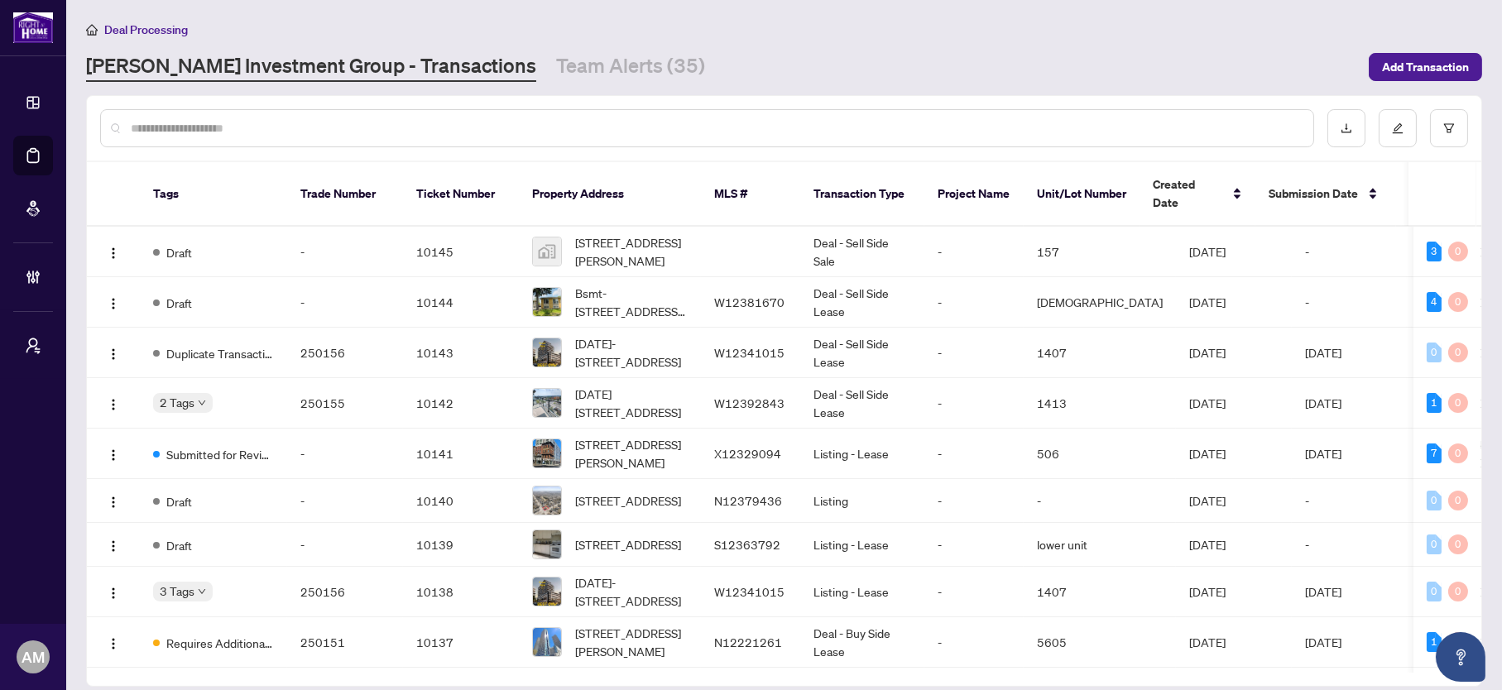
click at [655, 127] on input "text" at bounding box center [715, 128] width 1169 height 18
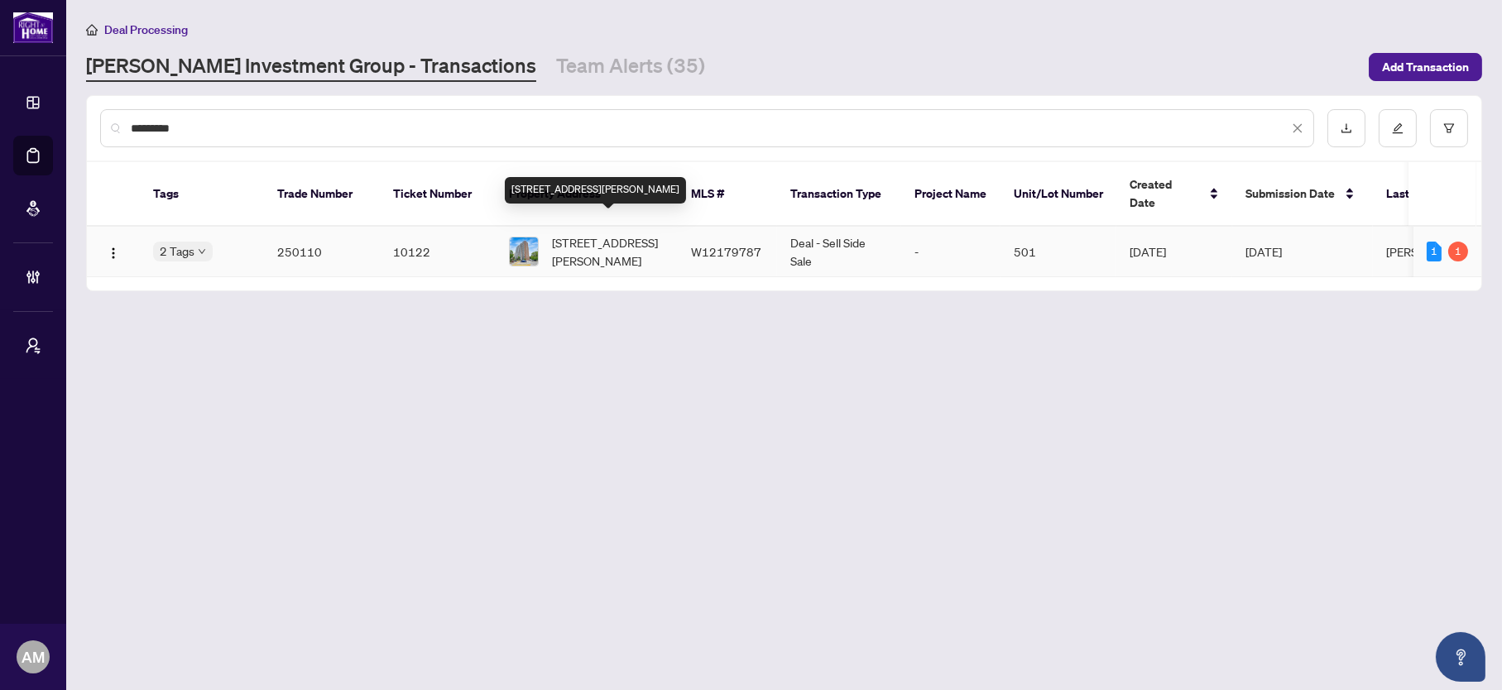
type input "*********"
click at [582, 242] on span "501-85 Emmett Ave, Toronto, Ontario M6M 5A2, Canada" at bounding box center [608, 251] width 113 height 36
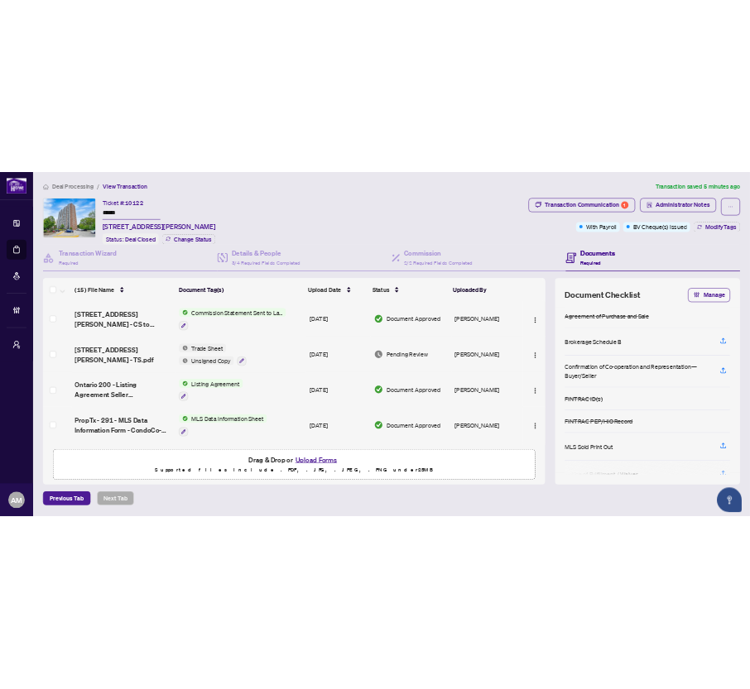
scroll to position [764, 0]
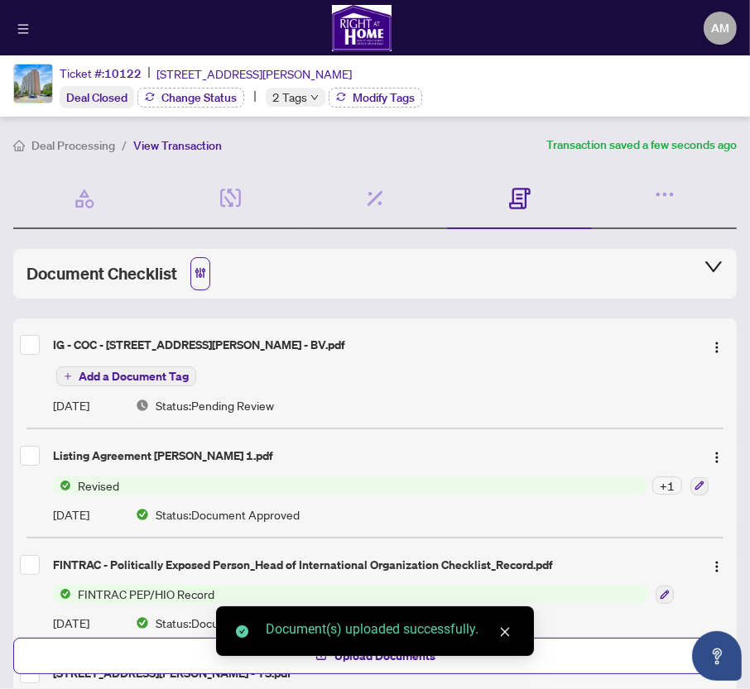
click at [92, 377] on span "Add a Document Tag" at bounding box center [134, 377] width 110 height 12
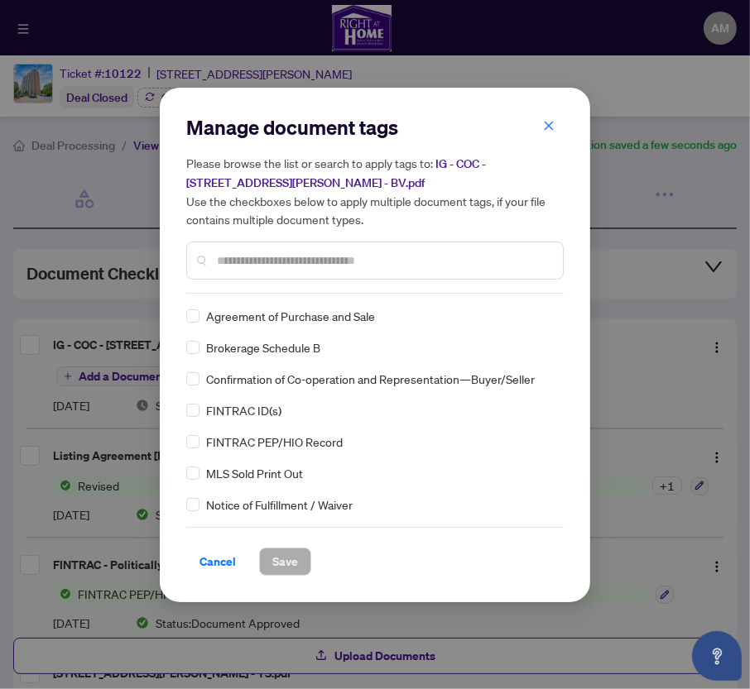
click at [283, 262] on input "text" at bounding box center [383, 261] width 333 height 18
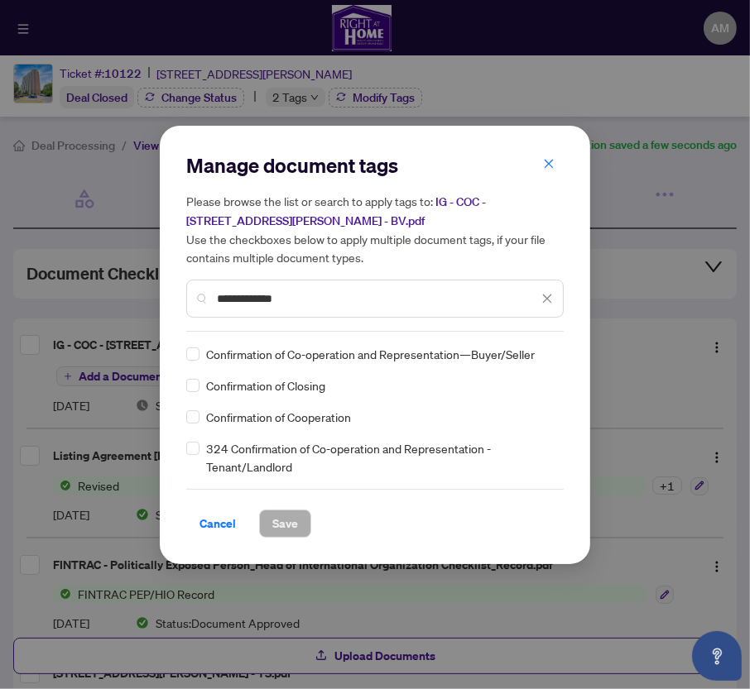
type input "**********"
click at [185, 380] on div "**********" at bounding box center [375, 345] width 430 height 439
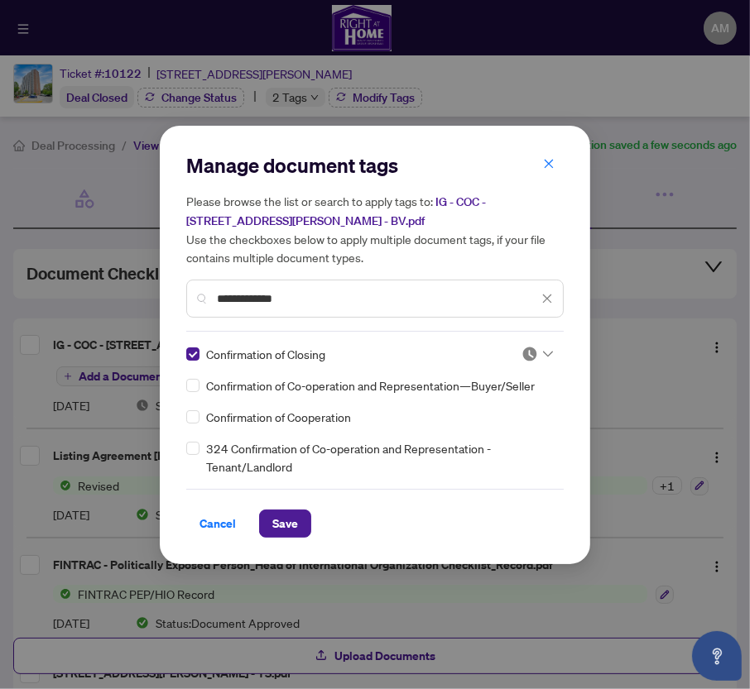
click at [549, 353] on icon at bounding box center [548, 354] width 10 height 7
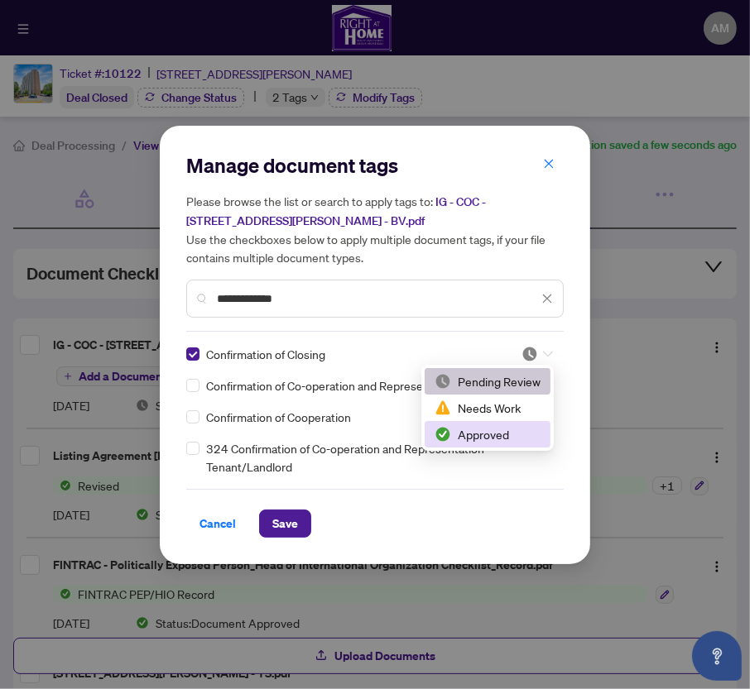
click at [494, 435] on div "Approved" at bounding box center [487, 434] width 106 height 18
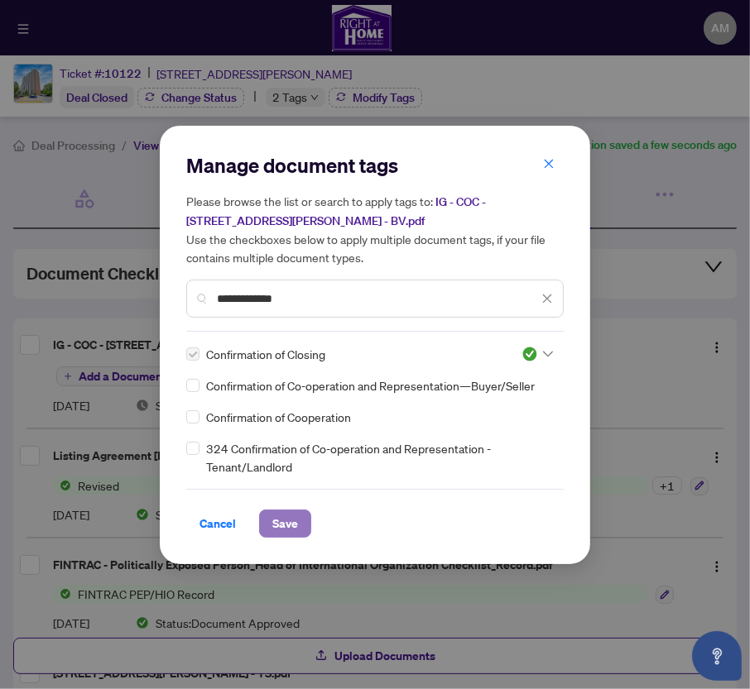
click at [279, 513] on span "Save" at bounding box center [285, 524] width 26 height 26
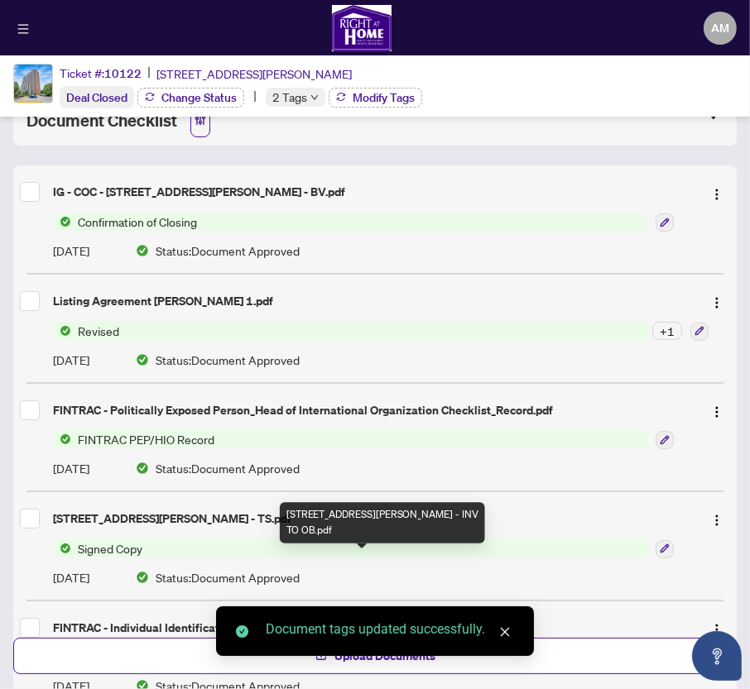
scroll to position [0, 0]
